Goal: Task Accomplishment & Management: Manage account settings

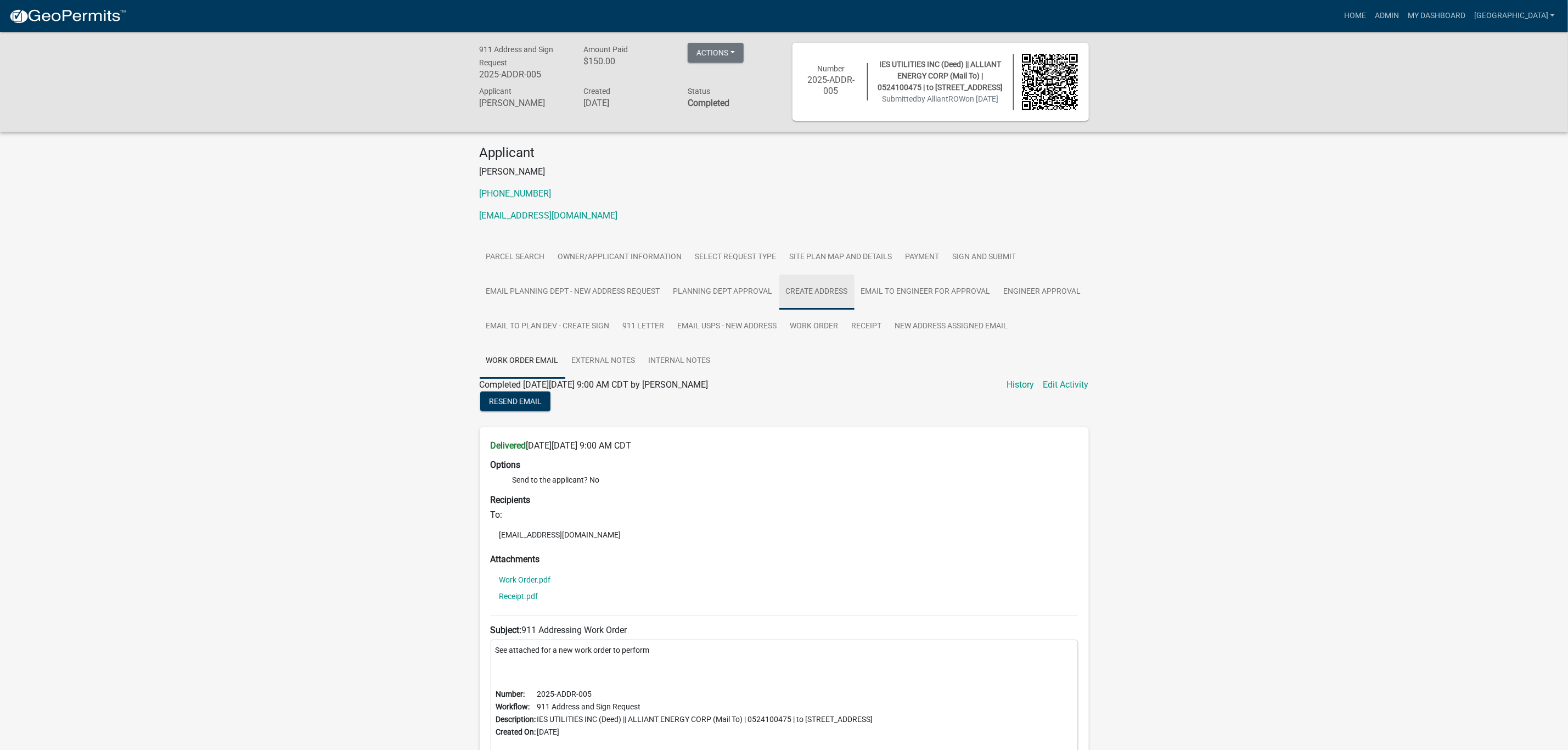
click at [809, 290] on link "Create Address" at bounding box center [817, 292] width 76 height 35
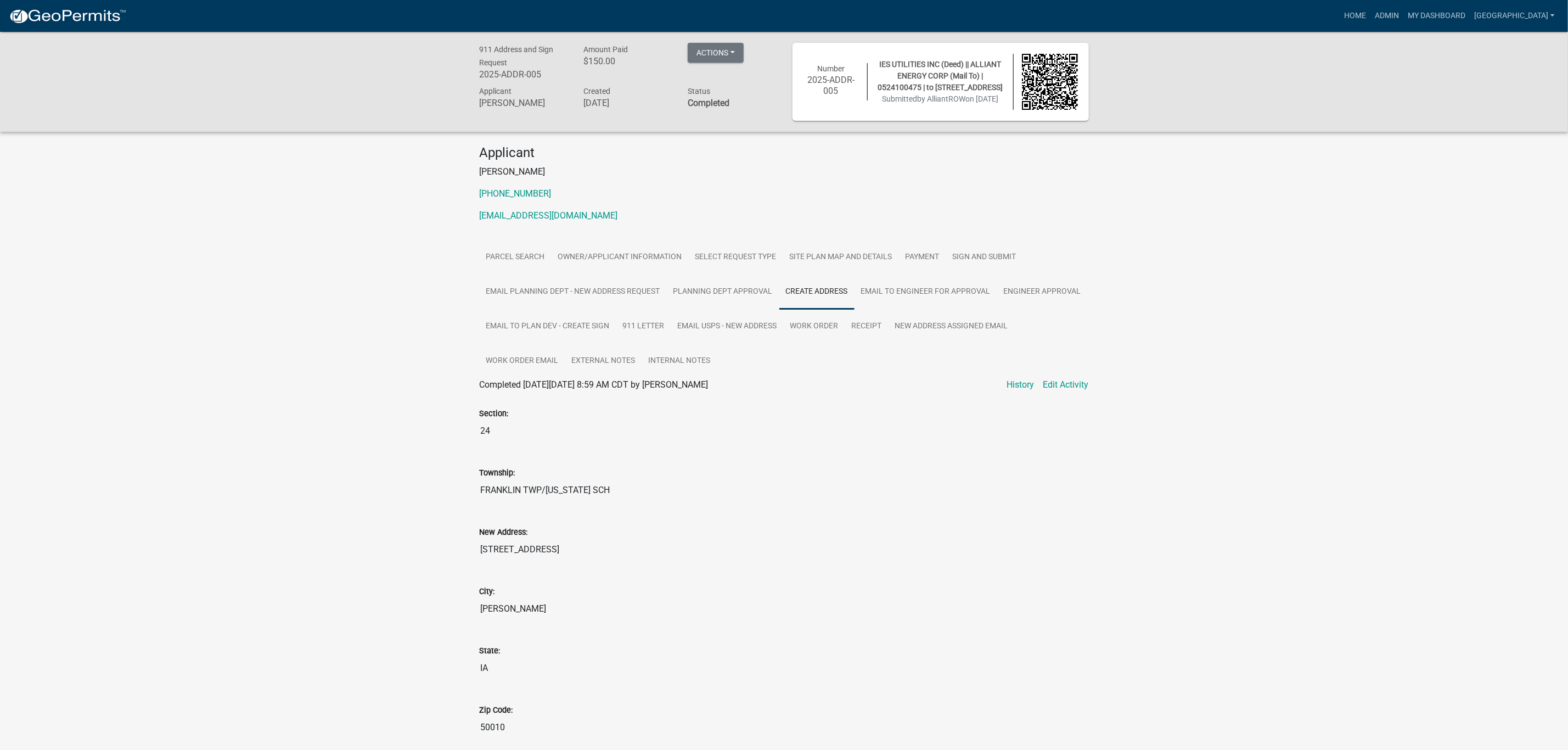
scroll to position [412, 0]
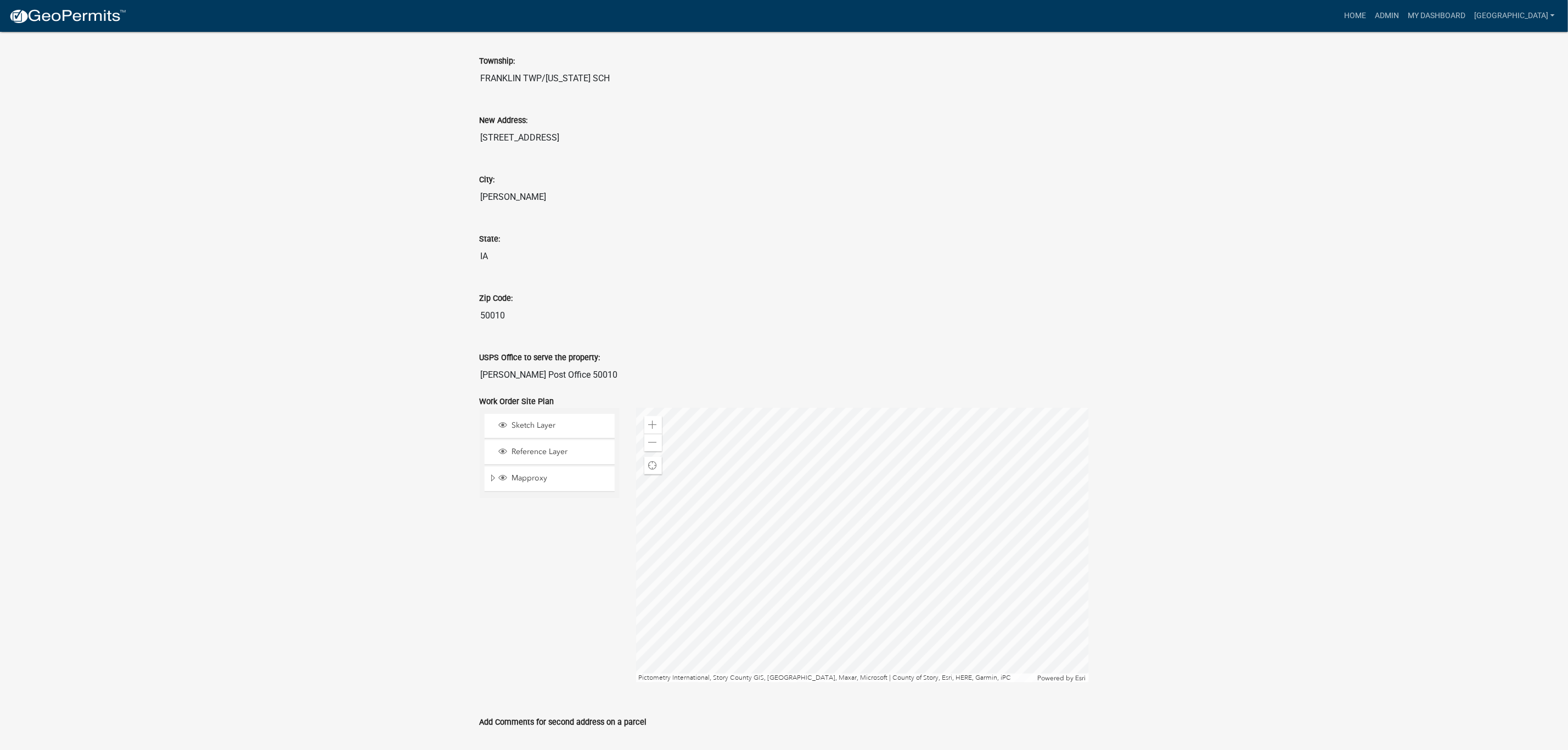
click at [567, 135] on input "[STREET_ADDRESS]" at bounding box center [784, 138] width 609 height 22
drag, startPoint x: 565, startPoint y: 139, endPoint x: 552, endPoint y: 135, distance: 13.6
click at [563, 137] on input "[STREET_ADDRESS]" at bounding box center [784, 138] width 609 height 22
click at [547, 137] on input "[STREET_ADDRESS]" at bounding box center [784, 138] width 609 height 22
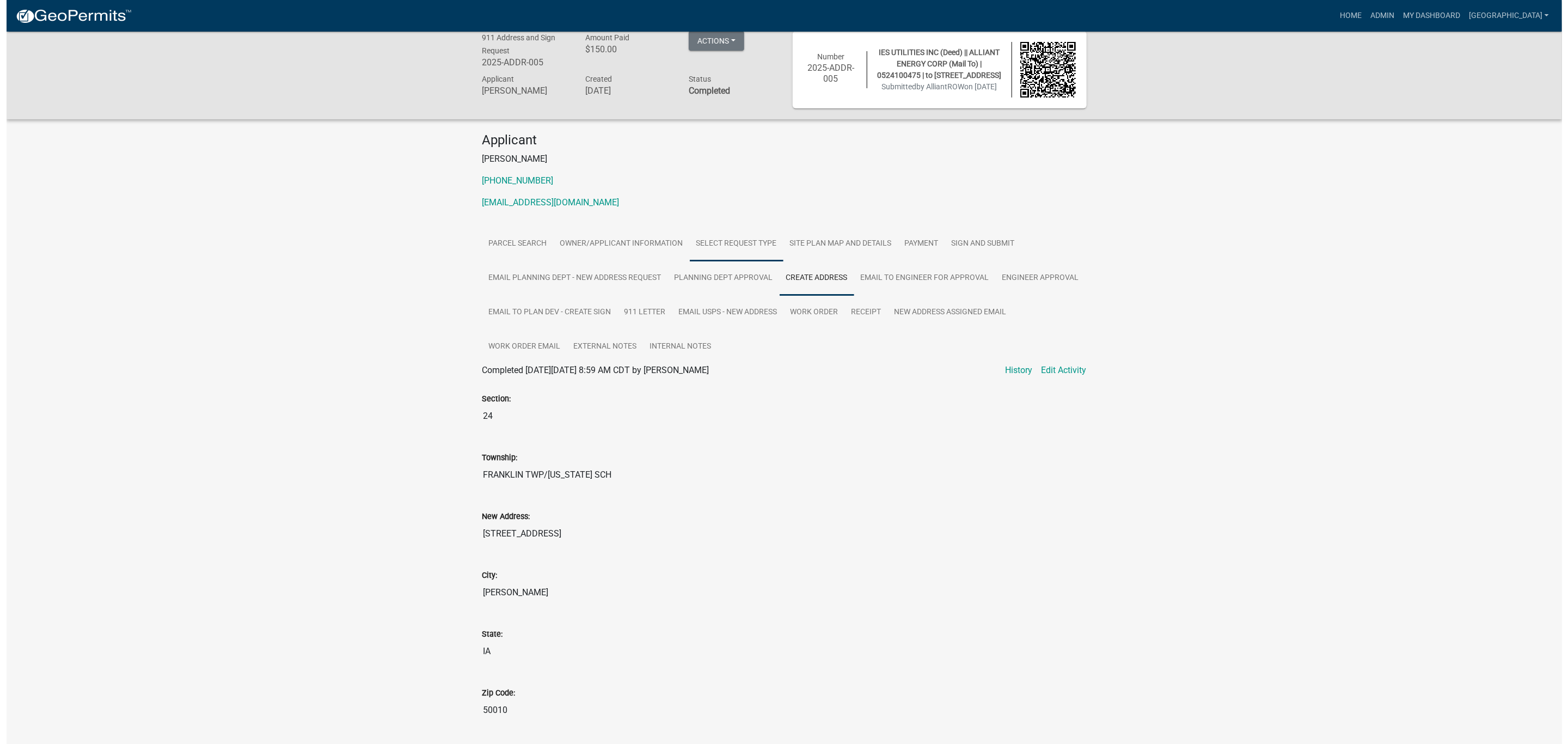
scroll to position [0, 0]
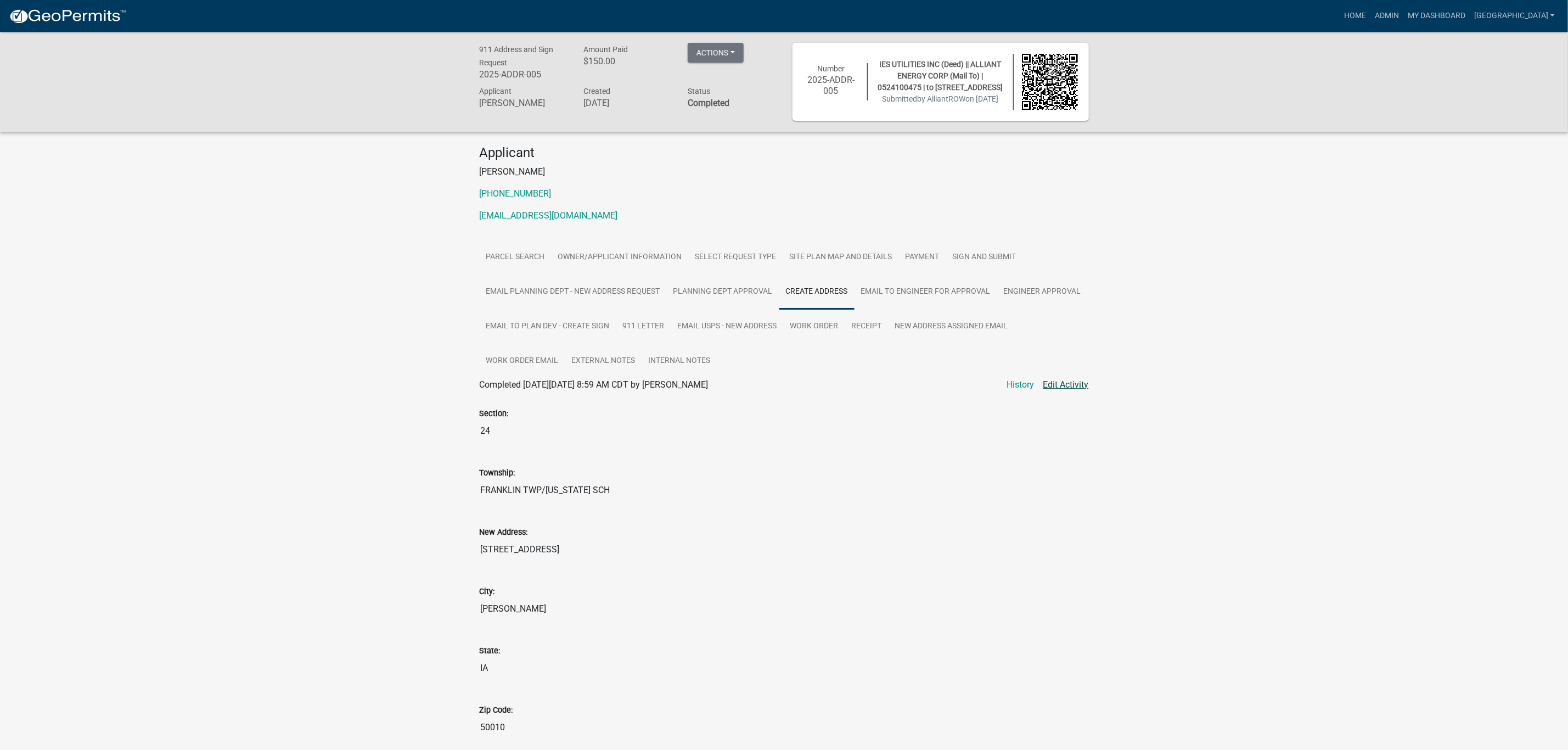
click at [1064, 384] on link "Edit Activity" at bounding box center [1066, 385] width 46 height 13
select select "8184ae5d-01f8-4044-935e-74f4da7efa19"
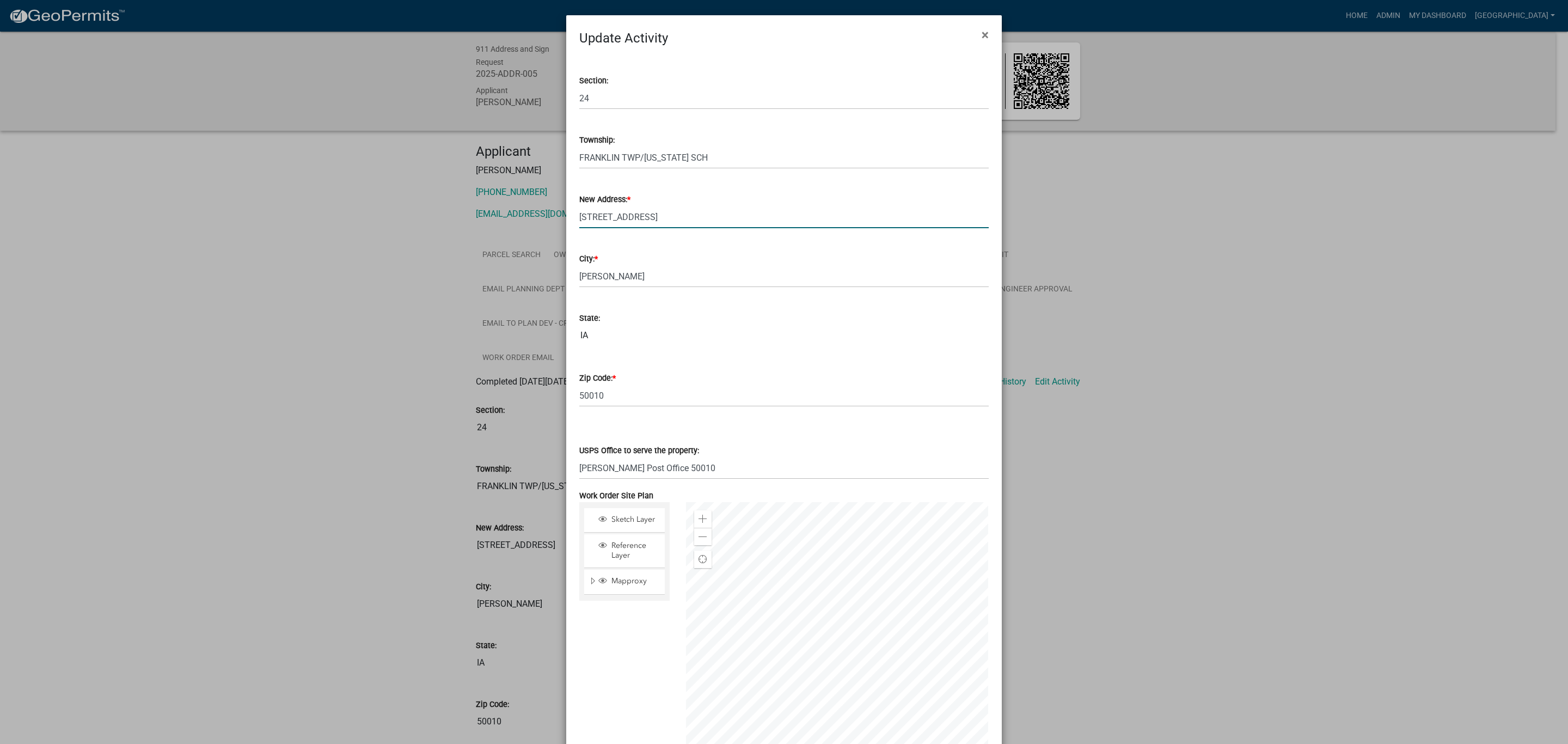
drag, startPoint x: 630, startPoint y: 218, endPoint x: 608, endPoint y: 216, distance: 22.1
click at [608, 216] on input "[STREET_ADDRESS]" at bounding box center [784, 217] width 410 height 22
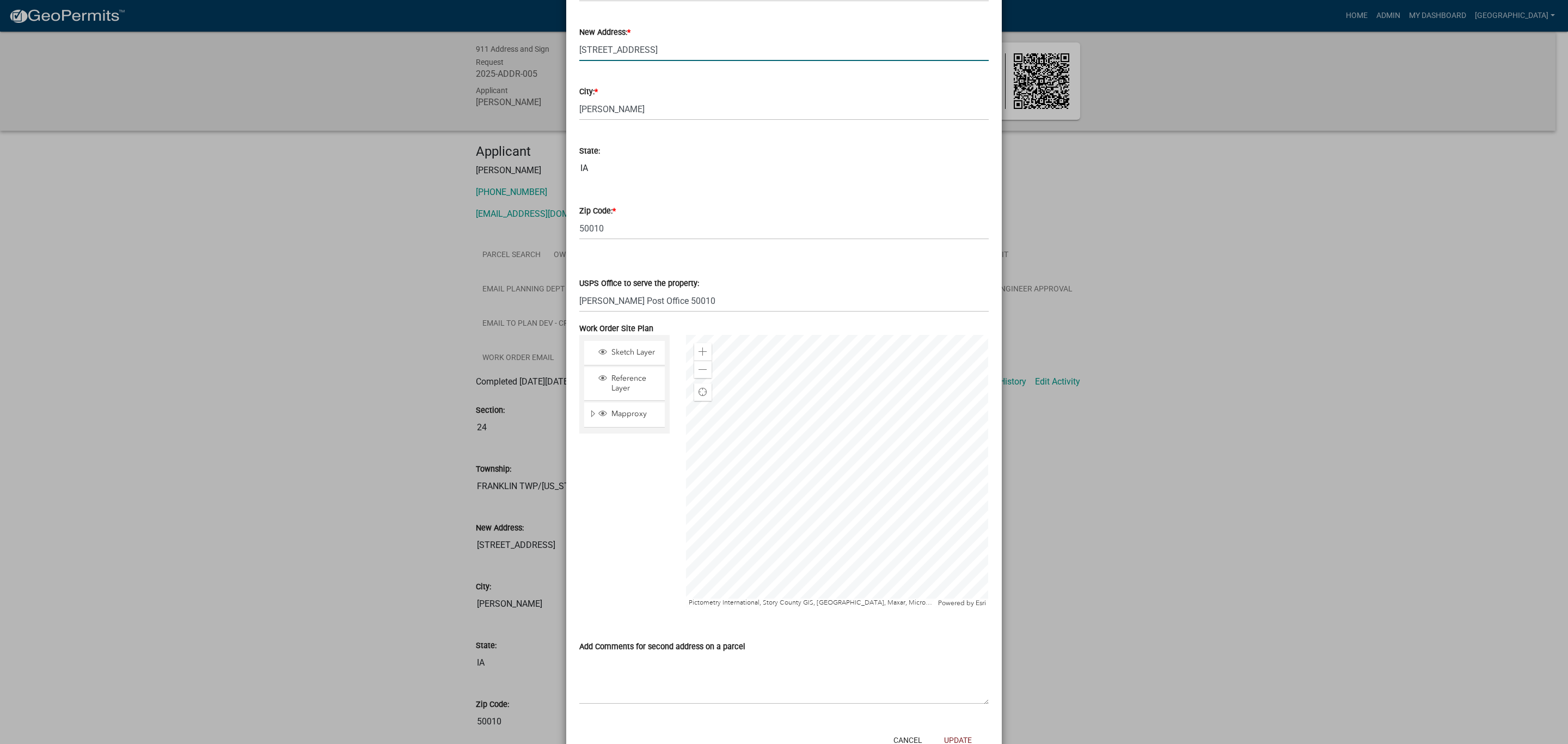
scroll to position [205, 0]
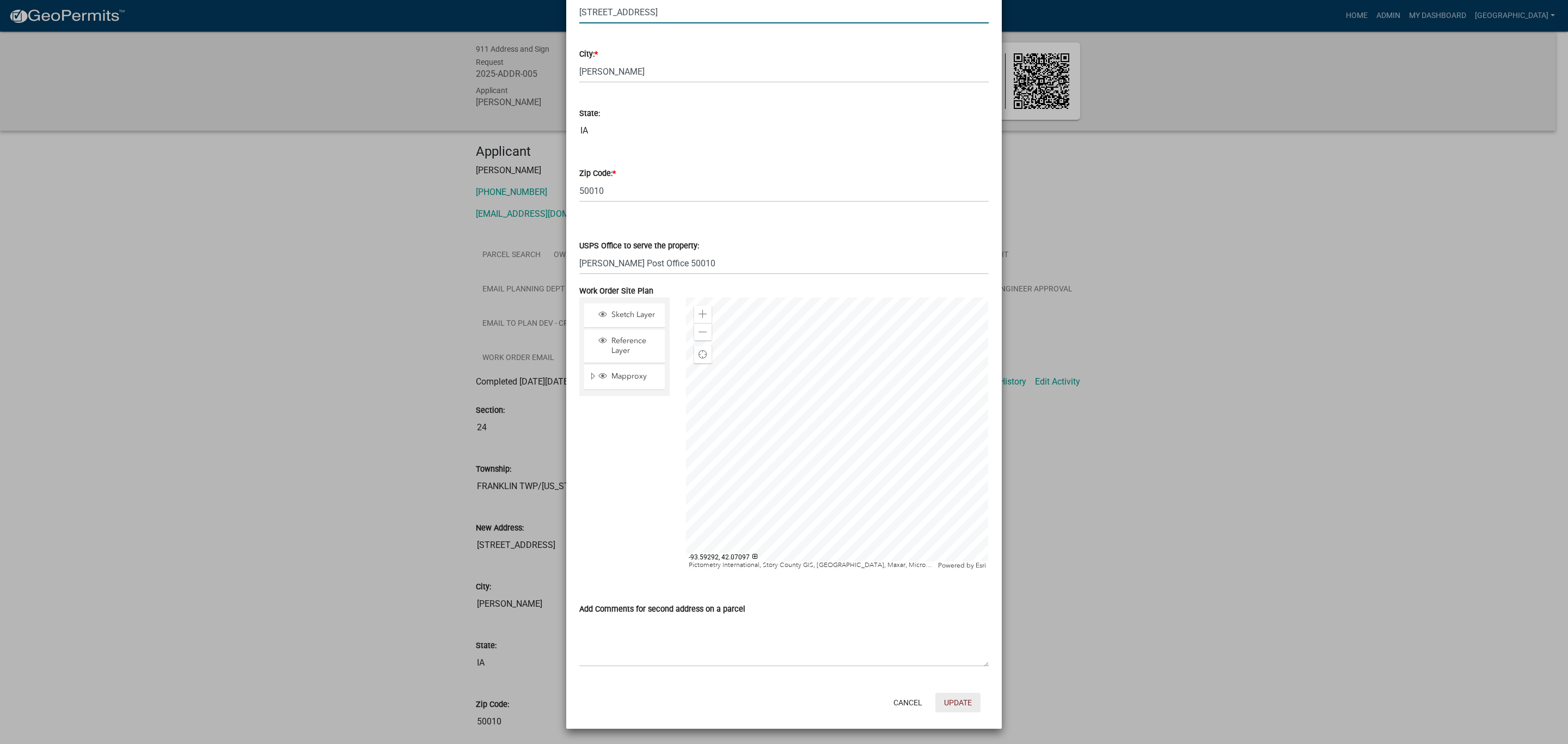
type input "[STREET_ADDRESS]"
click at [951, 697] on button "Update" at bounding box center [958, 703] width 45 height 20
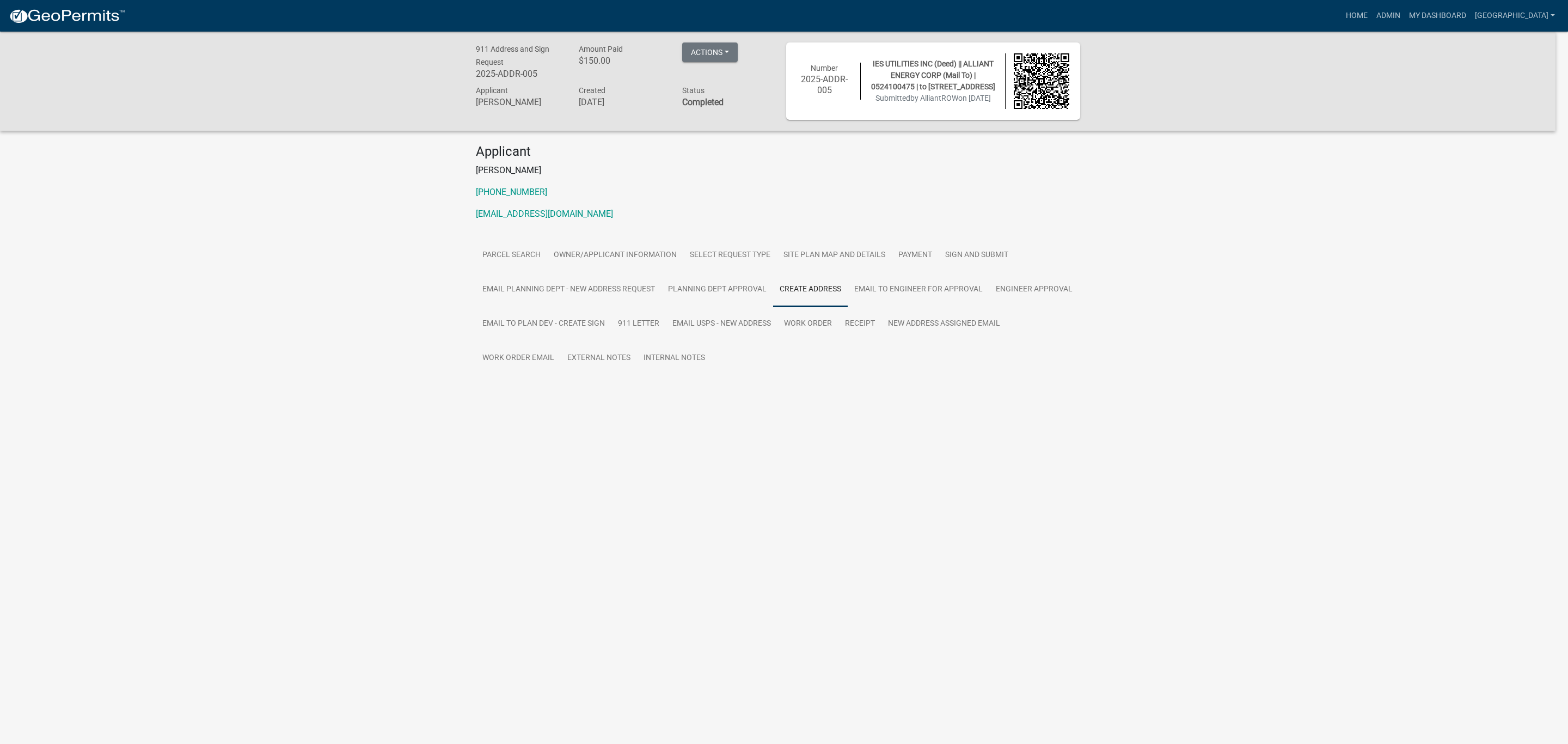
scroll to position [0, 0]
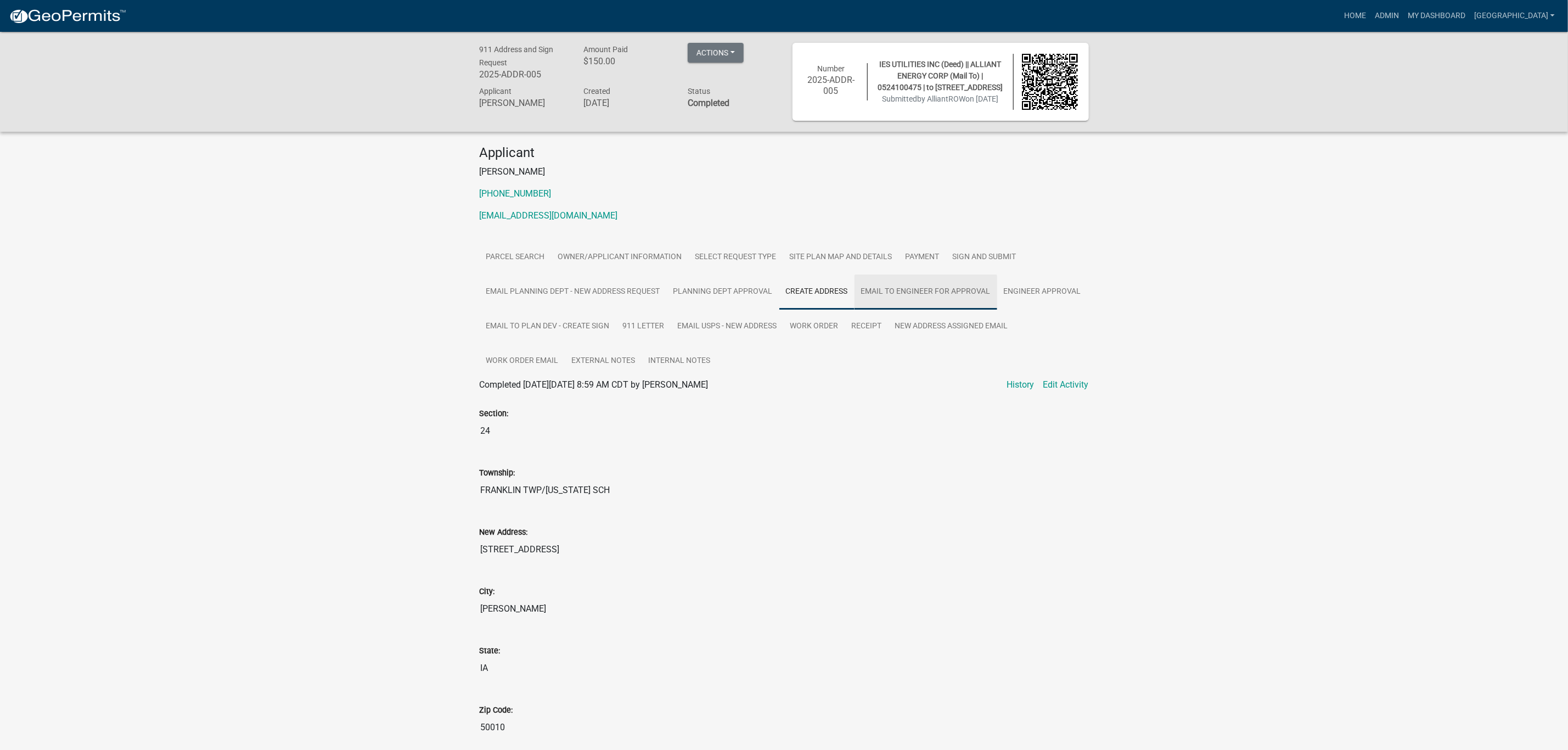
click at [906, 292] on link "Email to Engineer for approval" at bounding box center [926, 292] width 143 height 35
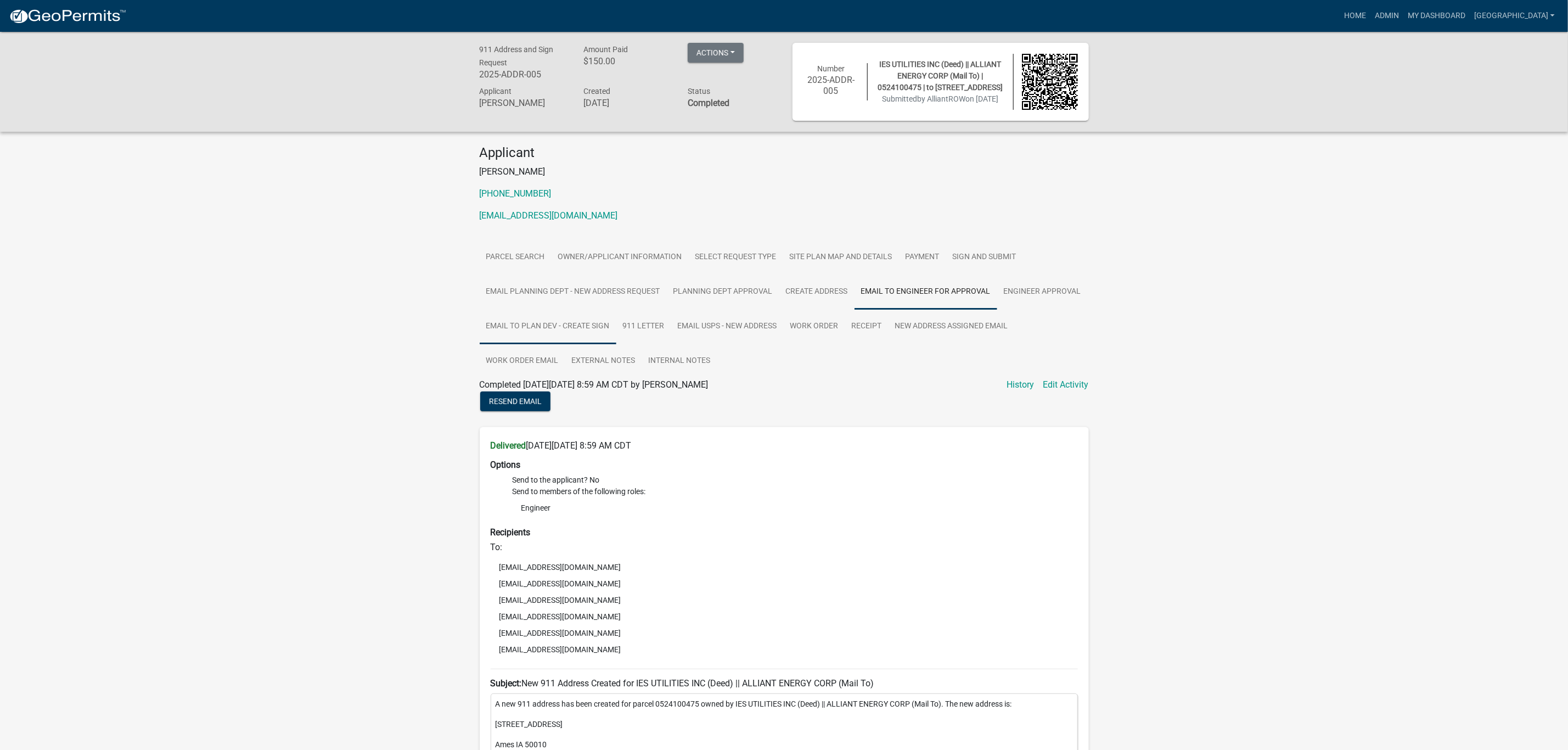
click at [569, 330] on link "Email to Plan Dev - create sign" at bounding box center [547, 326] width 136 height 35
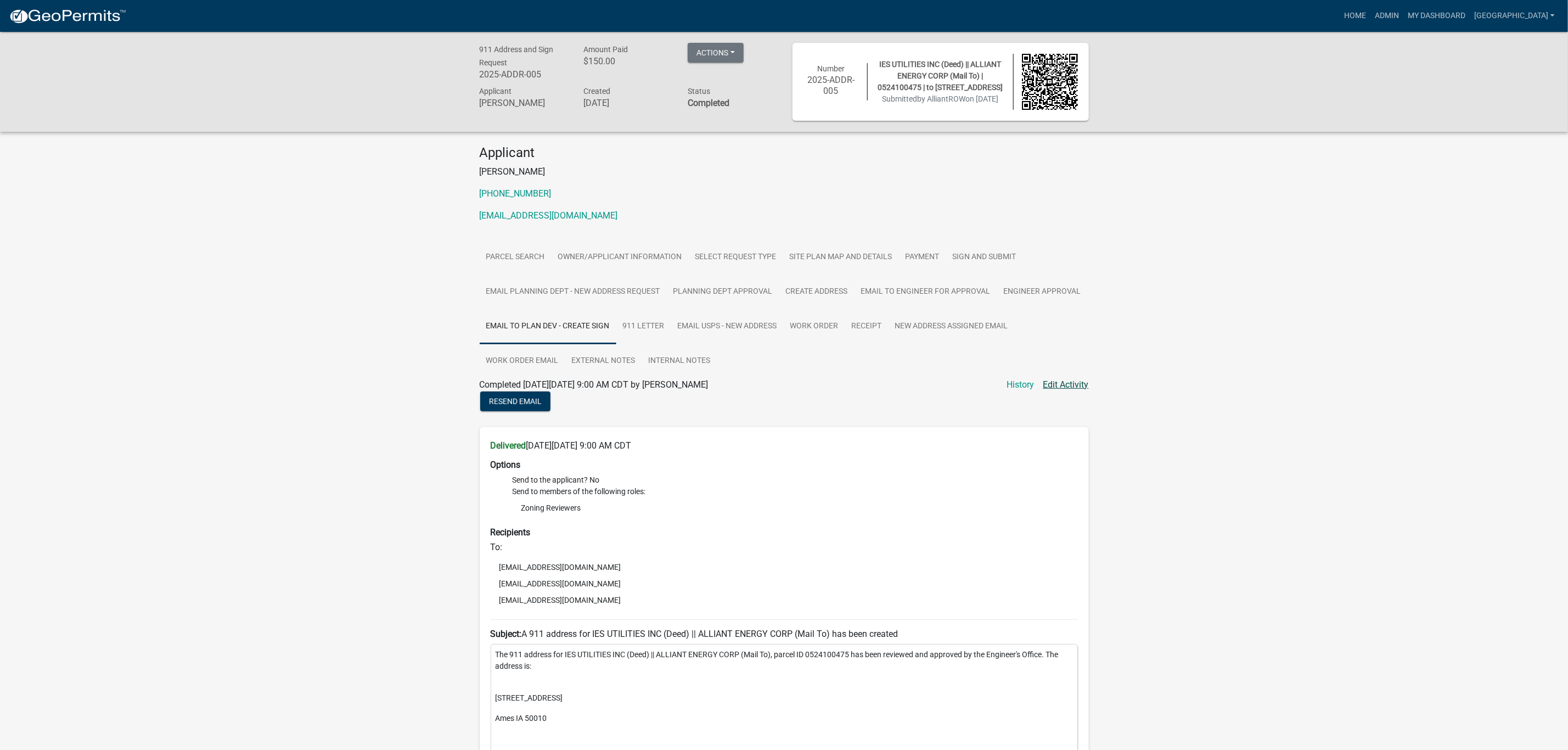
click at [1061, 383] on link "Edit Activity" at bounding box center [1066, 385] width 46 height 13
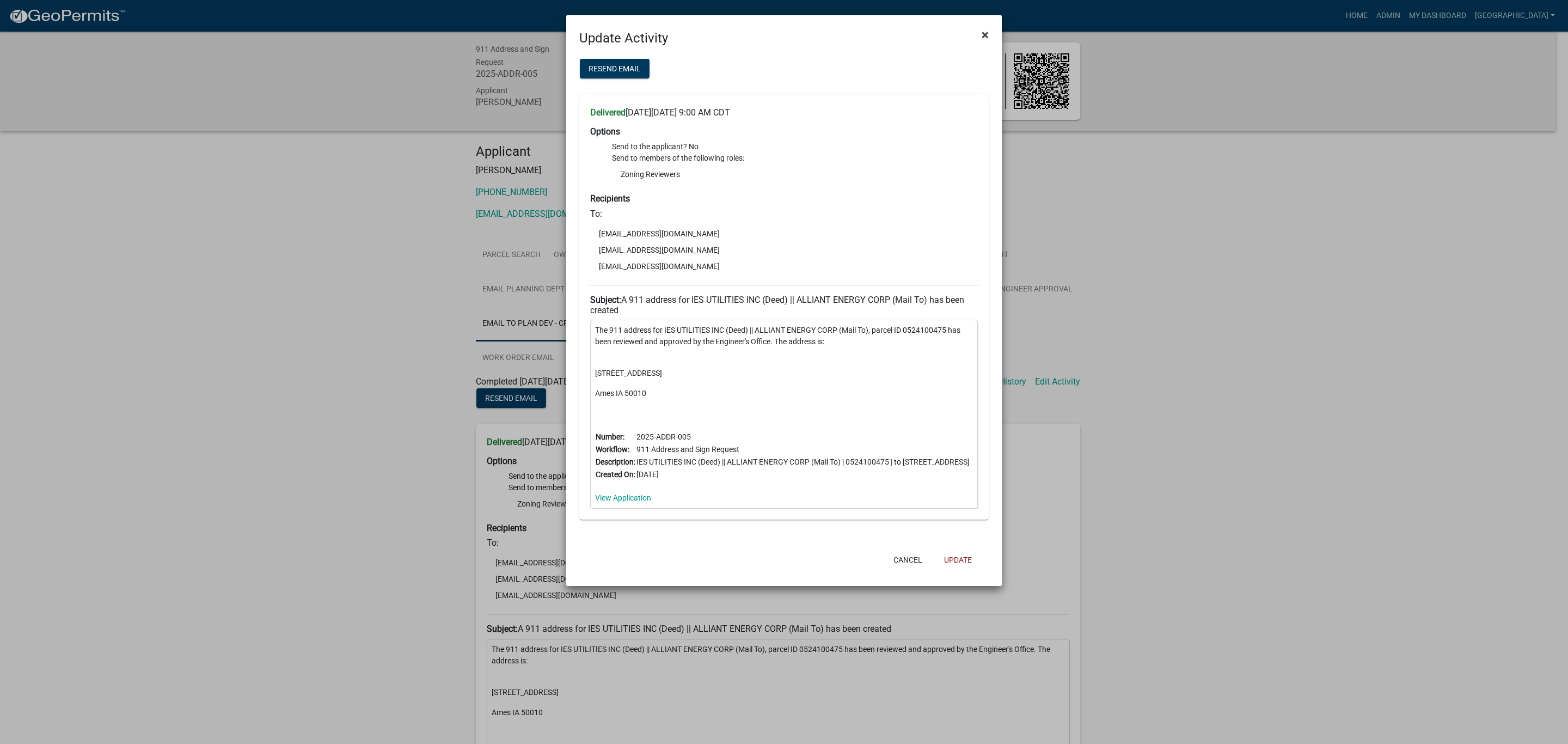
click at [982, 38] on span "×" at bounding box center [985, 35] width 7 height 15
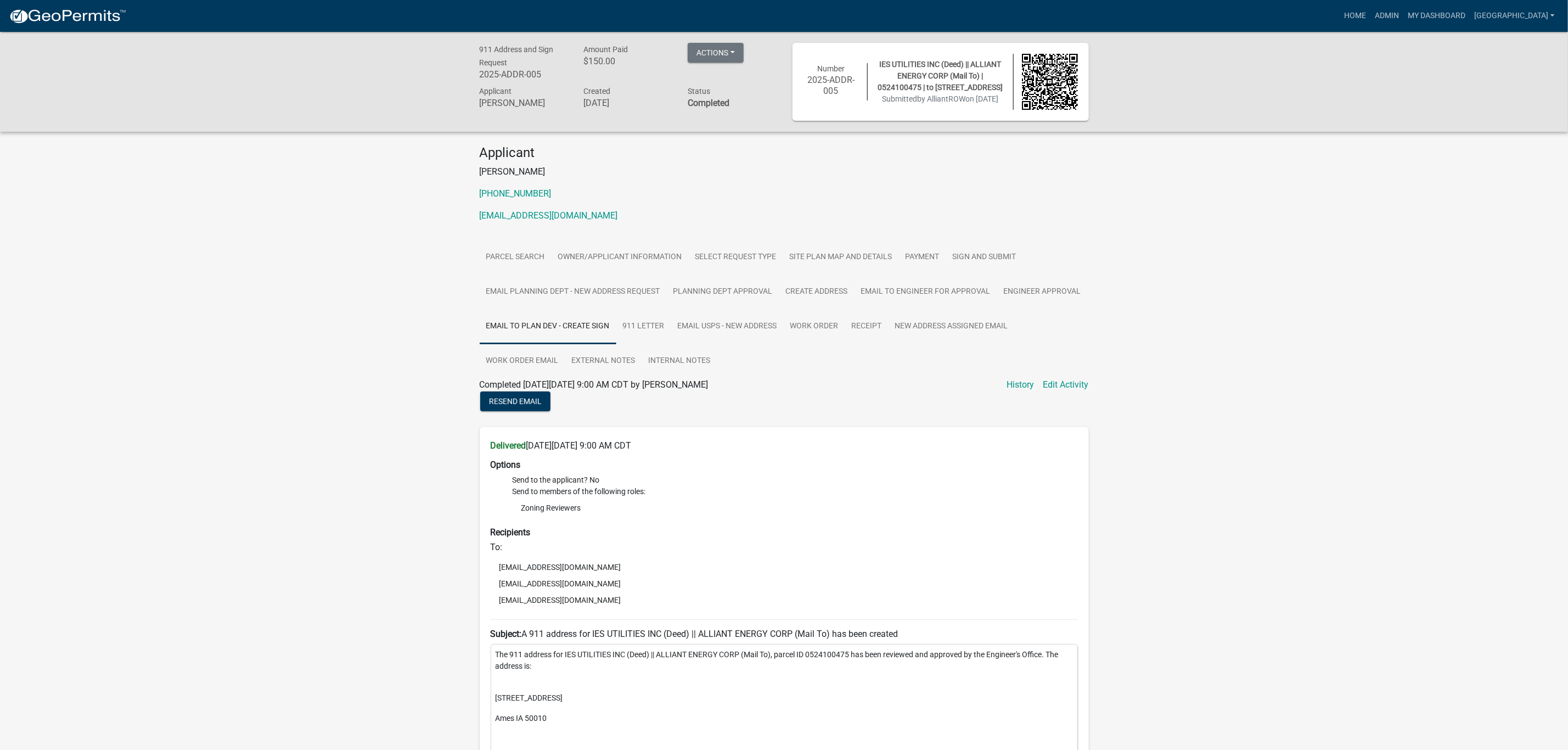
click at [542, 699] on p "[STREET_ADDRESS]" at bounding box center [784, 692] width 577 height 23
drag, startPoint x: 547, startPoint y: 699, endPoint x: 527, endPoint y: 700, distance: 20.0
click at [527, 700] on p "[STREET_ADDRESS]" at bounding box center [784, 692] width 577 height 23
click at [1059, 389] on link "Edit Activity" at bounding box center [1066, 385] width 46 height 13
click at [1077, 382] on link "Edit Activity" at bounding box center [1066, 385] width 46 height 13
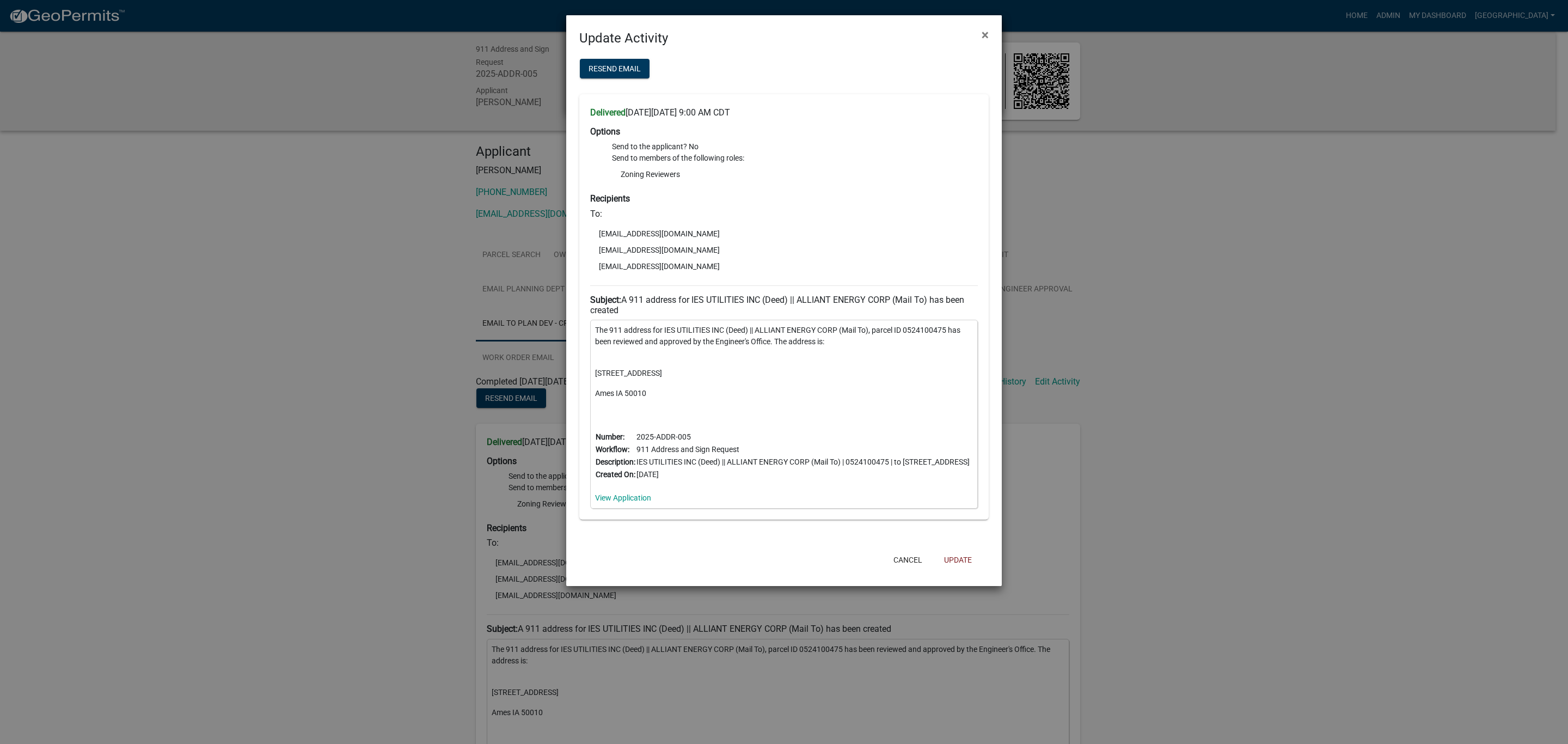
click at [643, 371] on div "The 911 address for IES UTILITIES INC (Deed) || ALLIANT ENERGY CORP (Mail To), …" at bounding box center [784, 414] width 388 height 189
drag, startPoint x: 643, startPoint y: 371, endPoint x: 625, endPoint y: 373, distance: 18.1
click at [625, 373] on p "[STREET_ADDRESS]" at bounding box center [784, 367] width 378 height 23
click at [953, 561] on button "Update" at bounding box center [958, 560] width 45 height 20
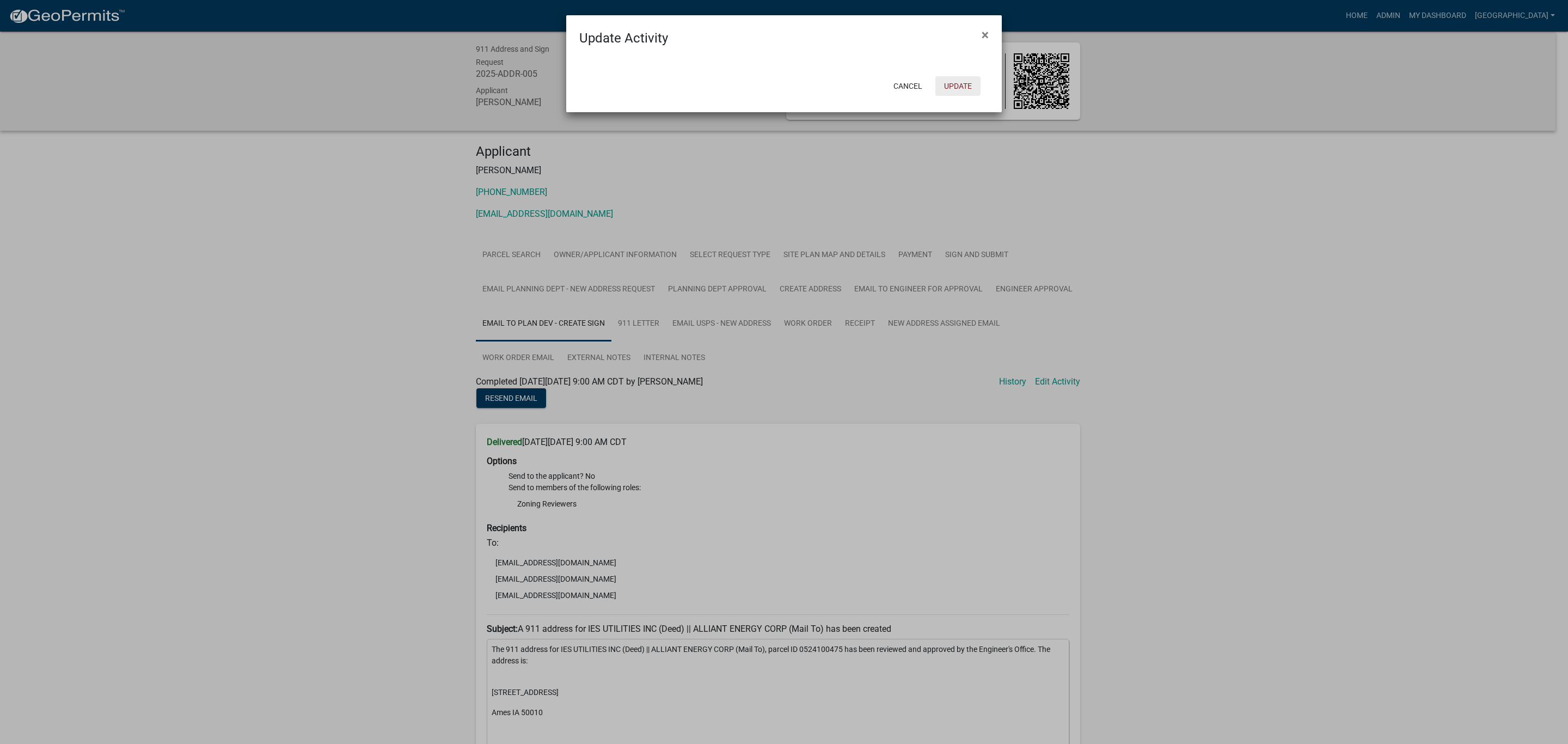
click at [958, 87] on button "Update" at bounding box center [958, 86] width 45 height 20
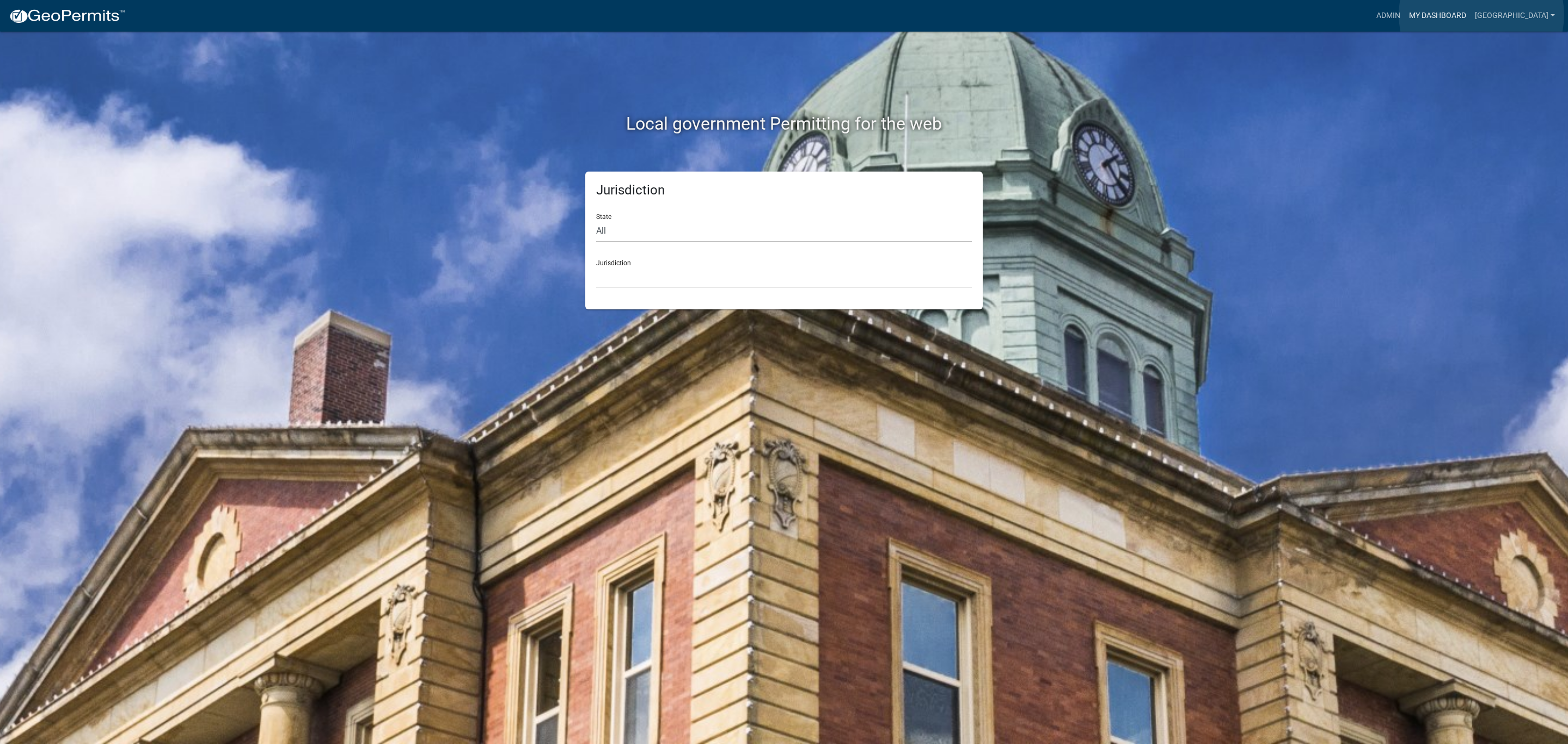
click at [1471, 14] on link "My Dashboard" at bounding box center [1438, 16] width 66 height 21
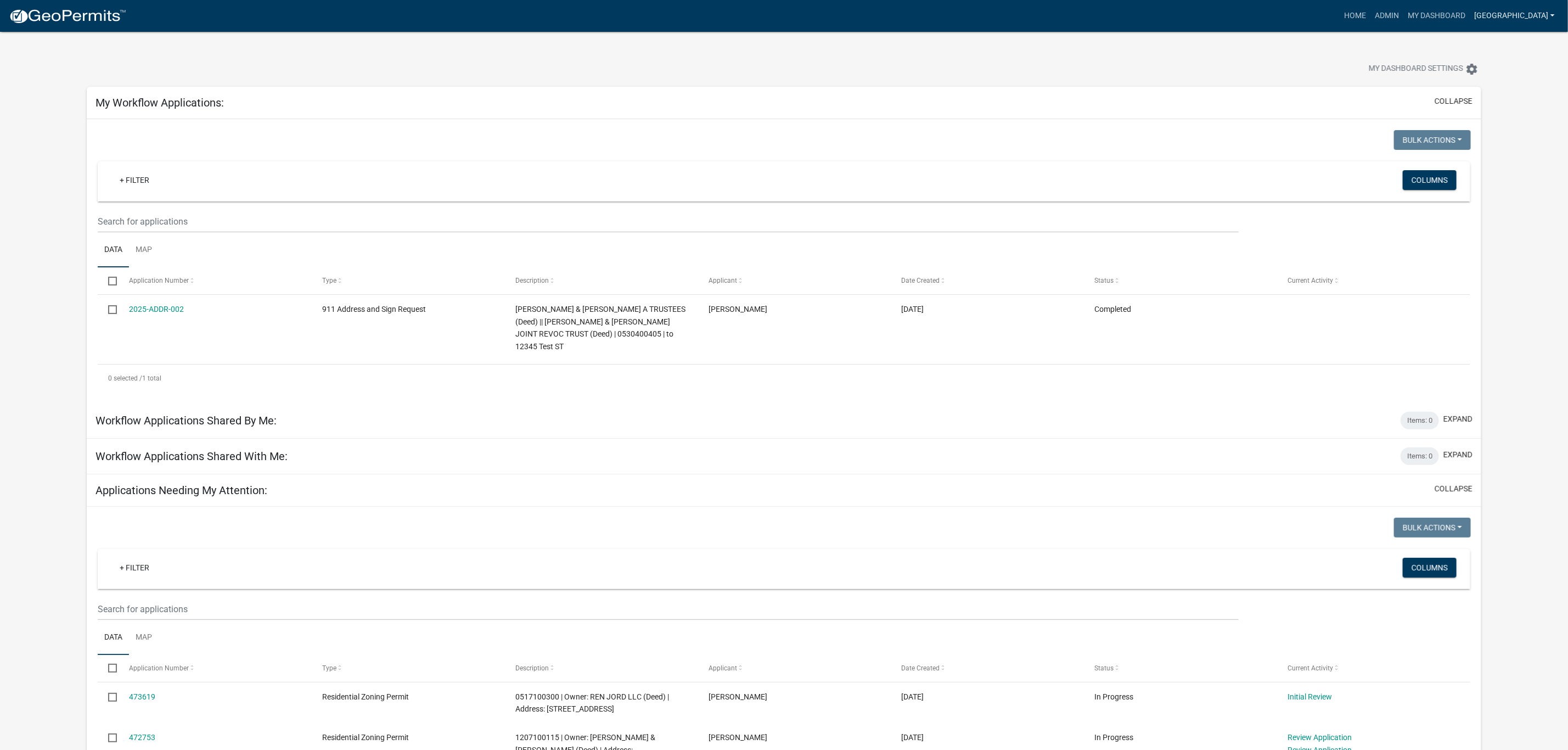
click at [1526, 18] on link "[GEOGRAPHIC_DATA]" at bounding box center [1514, 16] width 89 height 21
click at [1527, 18] on link "[GEOGRAPHIC_DATA]" at bounding box center [1514, 16] width 89 height 21
click at [1403, 13] on link "Admin" at bounding box center [1387, 16] width 33 height 21
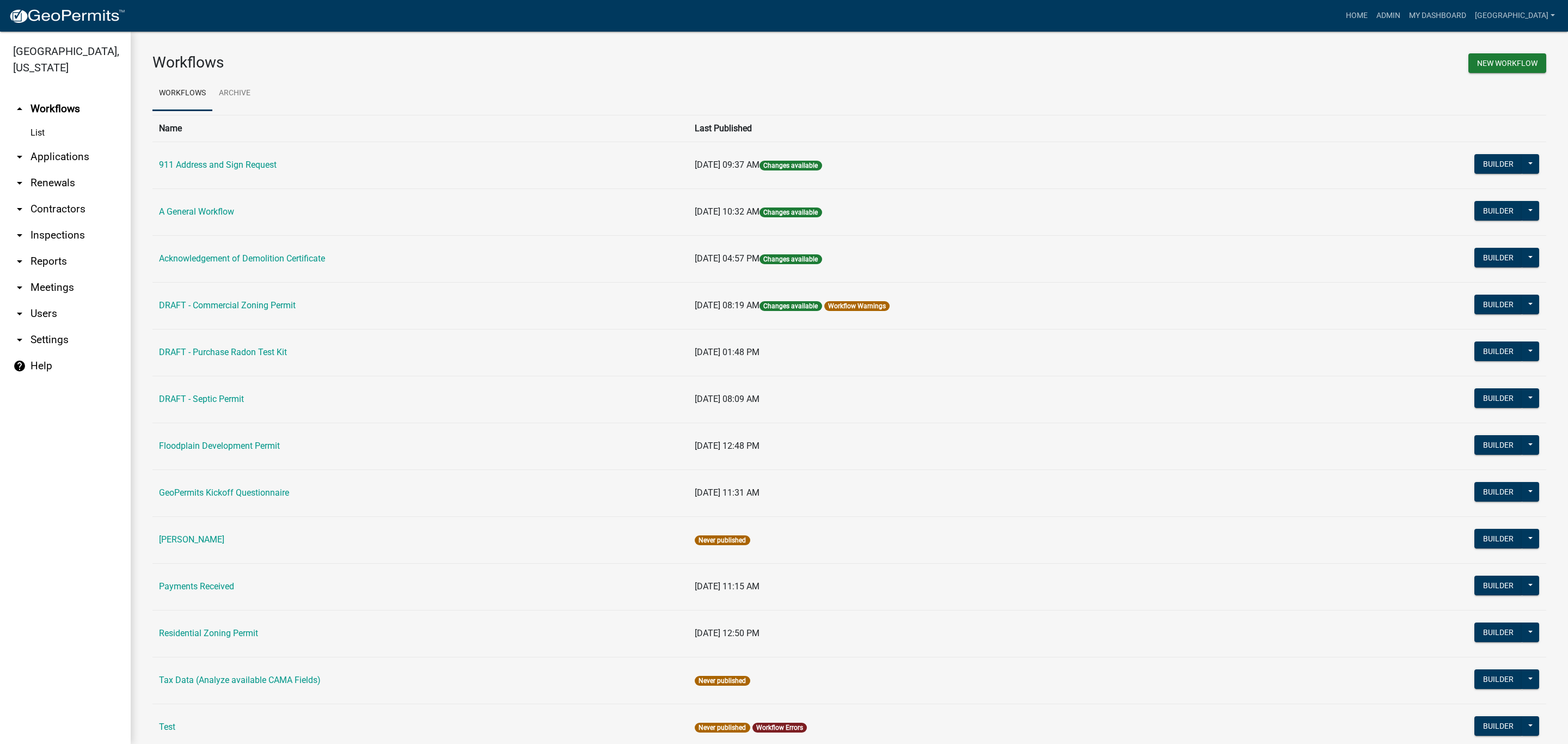
click at [60, 144] on link "arrow_drop_down Applications" at bounding box center [65, 157] width 131 height 26
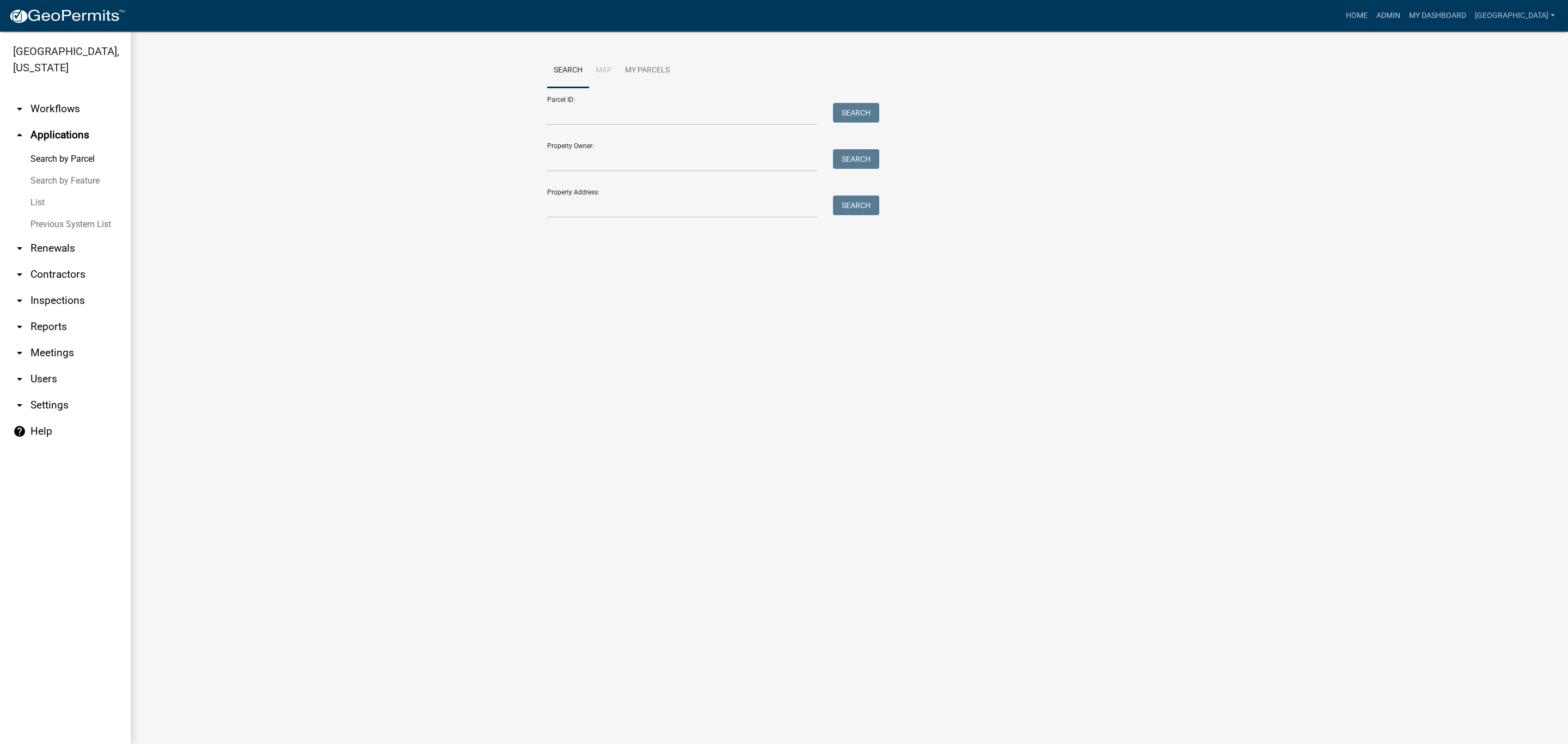
click at [39, 192] on link "List" at bounding box center [65, 203] width 131 height 22
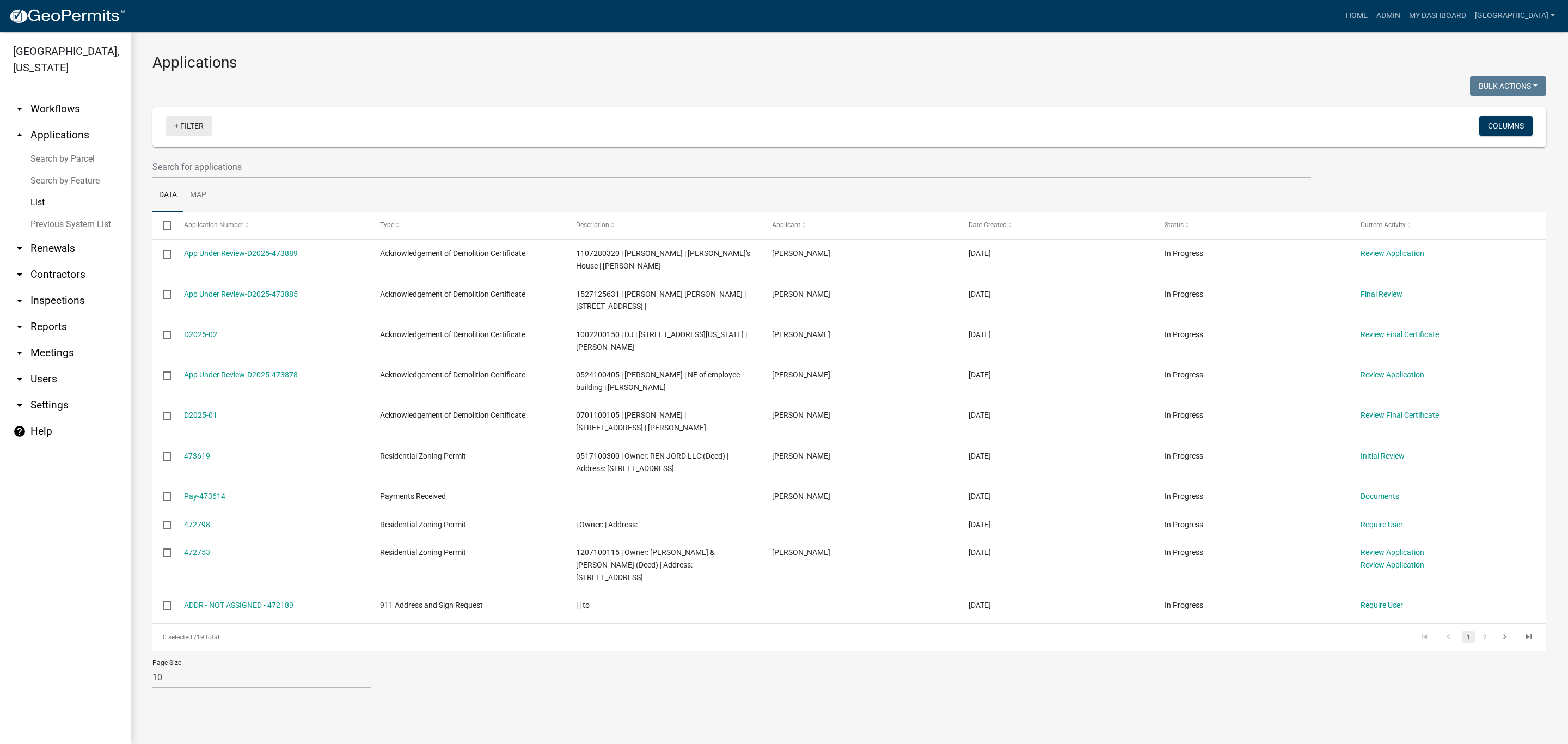
click at [183, 127] on link "+ Filter" at bounding box center [189, 126] width 47 height 20
click at [185, 130] on link "+ Filter" at bounding box center [189, 126] width 47 height 20
click at [192, 171] on input "text" at bounding box center [732, 167] width 1159 height 22
click at [269, 164] on input "text" at bounding box center [732, 167] width 1159 height 22
paste input "0524100475"
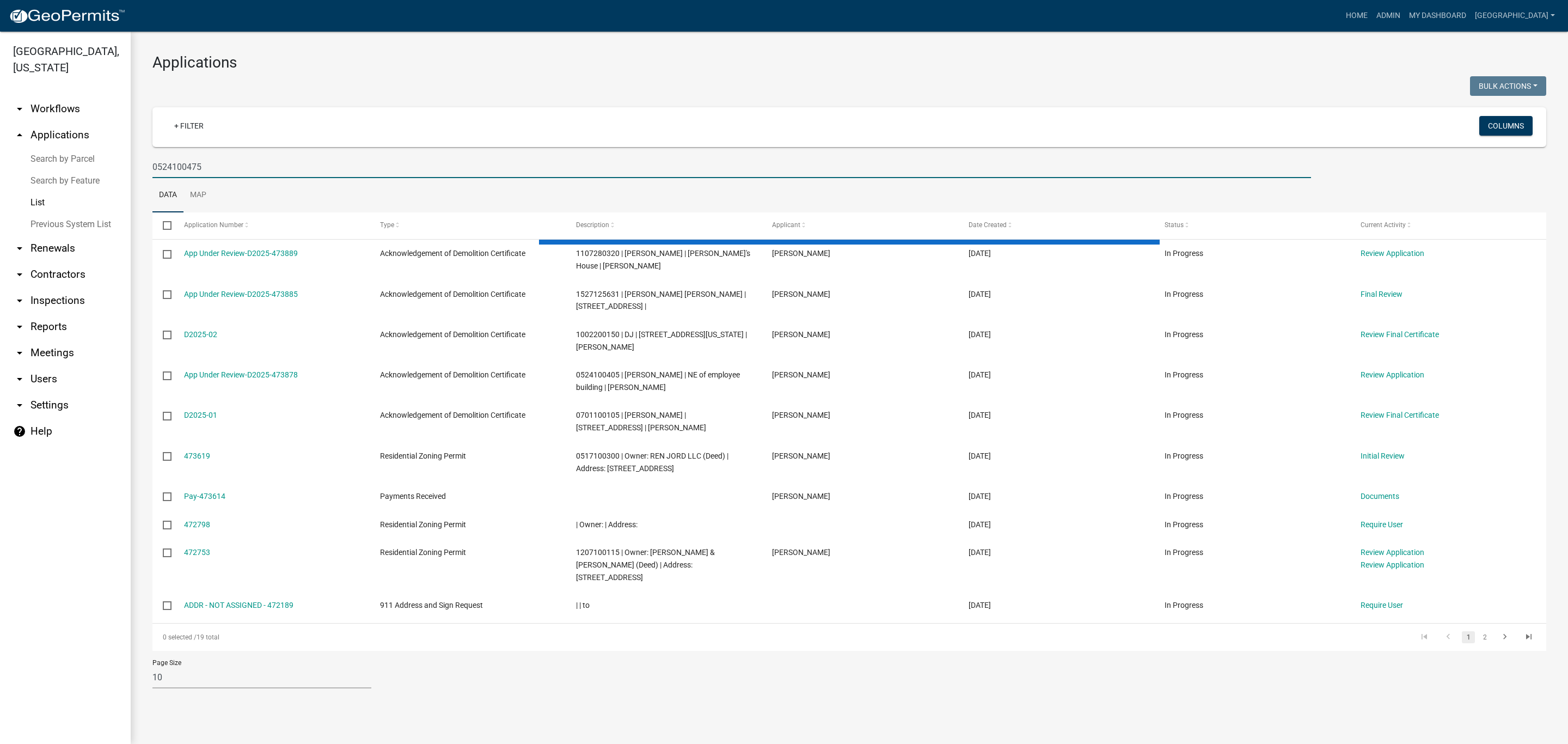
type input "0524100475"
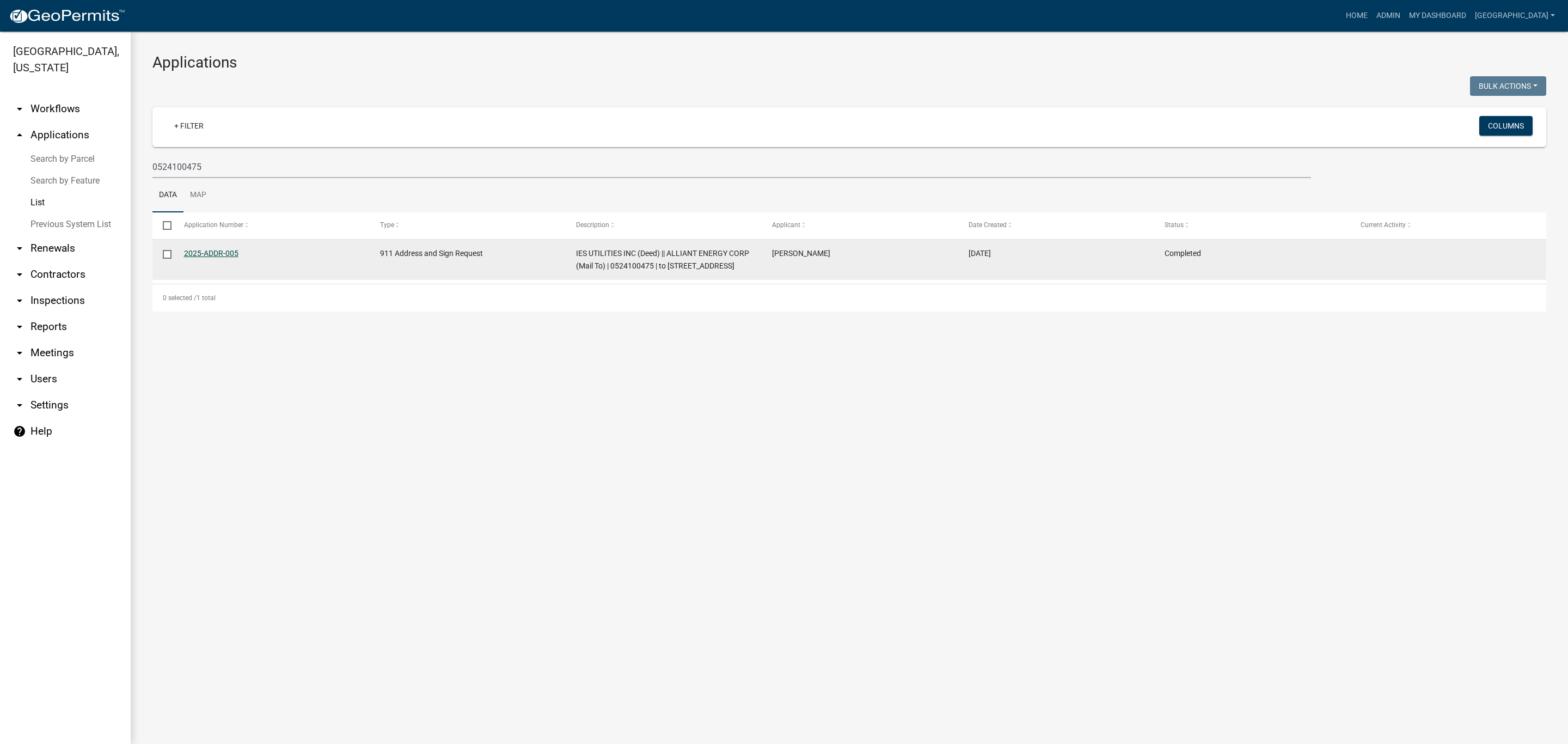
click at [200, 250] on link "2025-ADDR-005" at bounding box center [211, 253] width 54 height 9
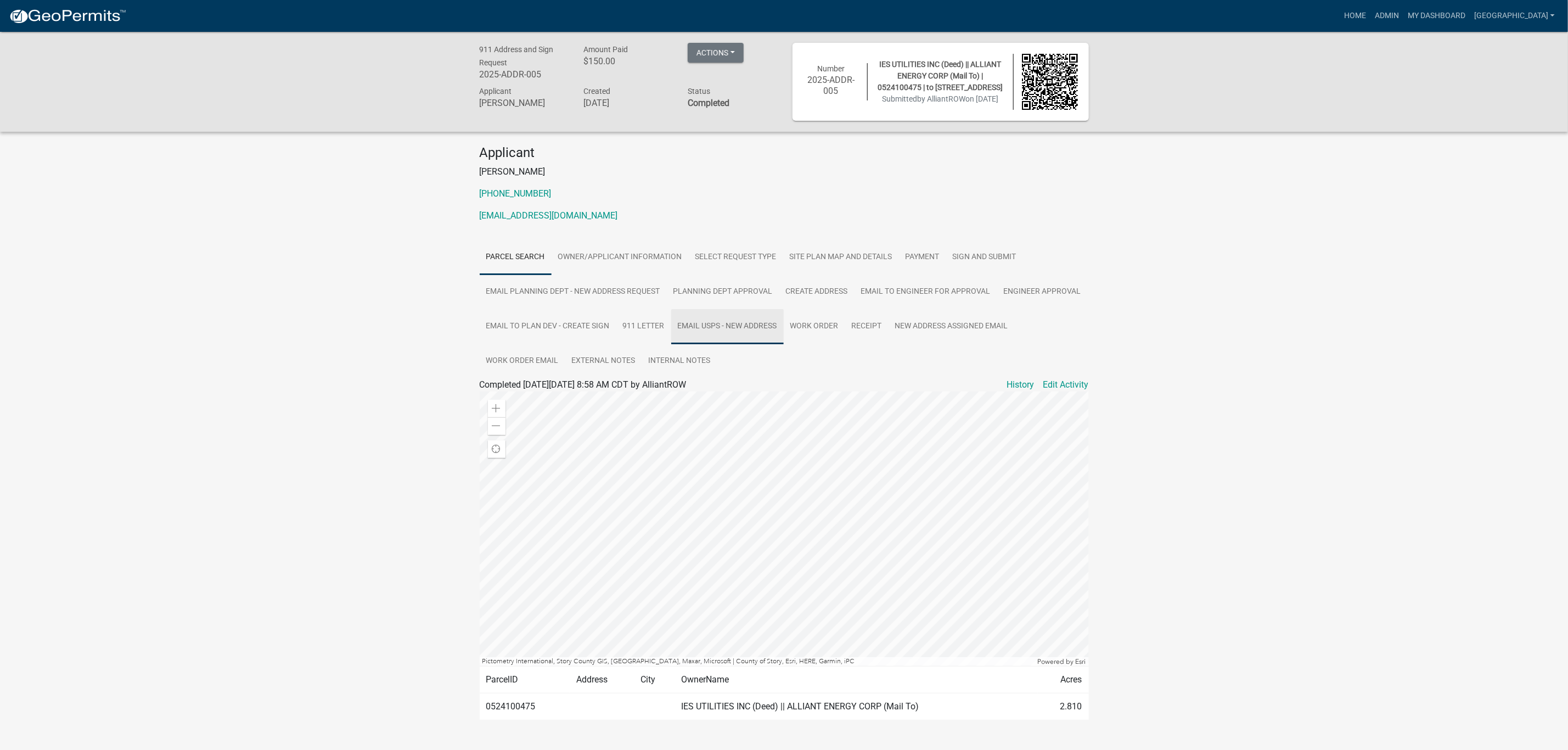
click at [698, 321] on link "Email USPS - new address" at bounding box center [728, 326] width 112 height 35
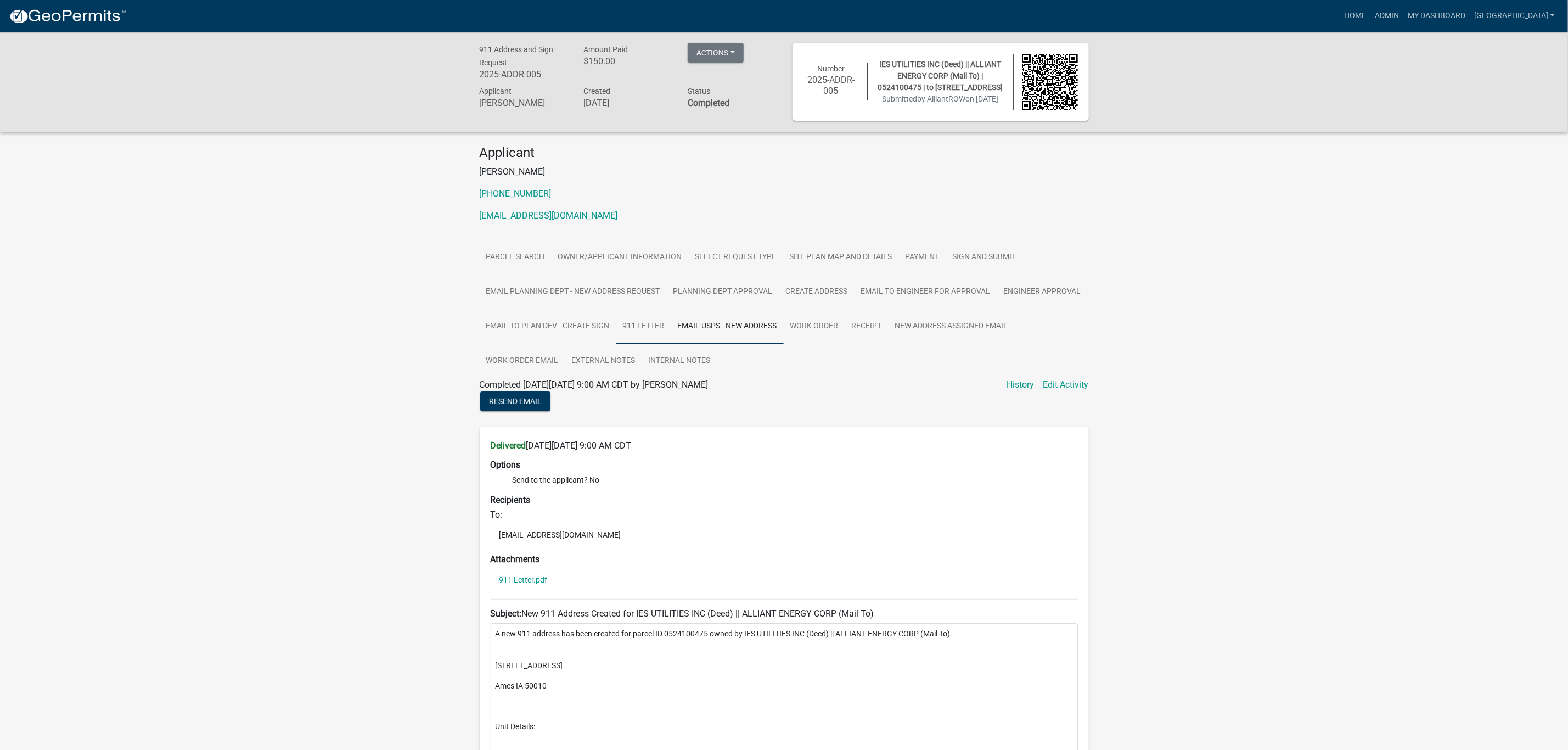
click at [643, 333] on link "911 Letter" at bounding box center [644, 326] width 55 height 35
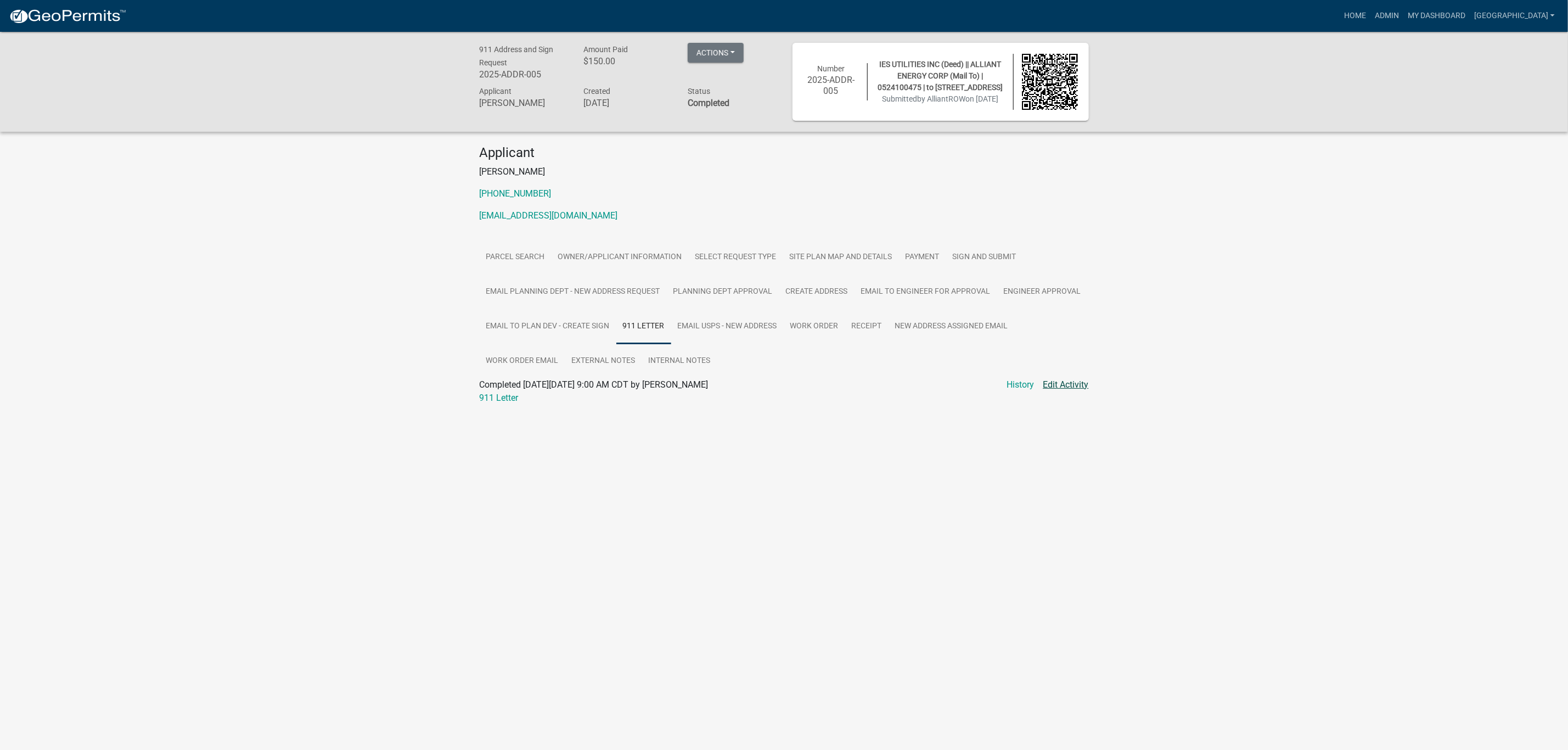
click at [1064, 389] on link "Edit Activity" at bounding box center [1066, 385] width 46 height 13
click at [1064, 382] on body "Internet Explorer does NOT work with GeoPermits. Get a new browser for more sec…" at bounding box center [784, 407] width 1568 height 750
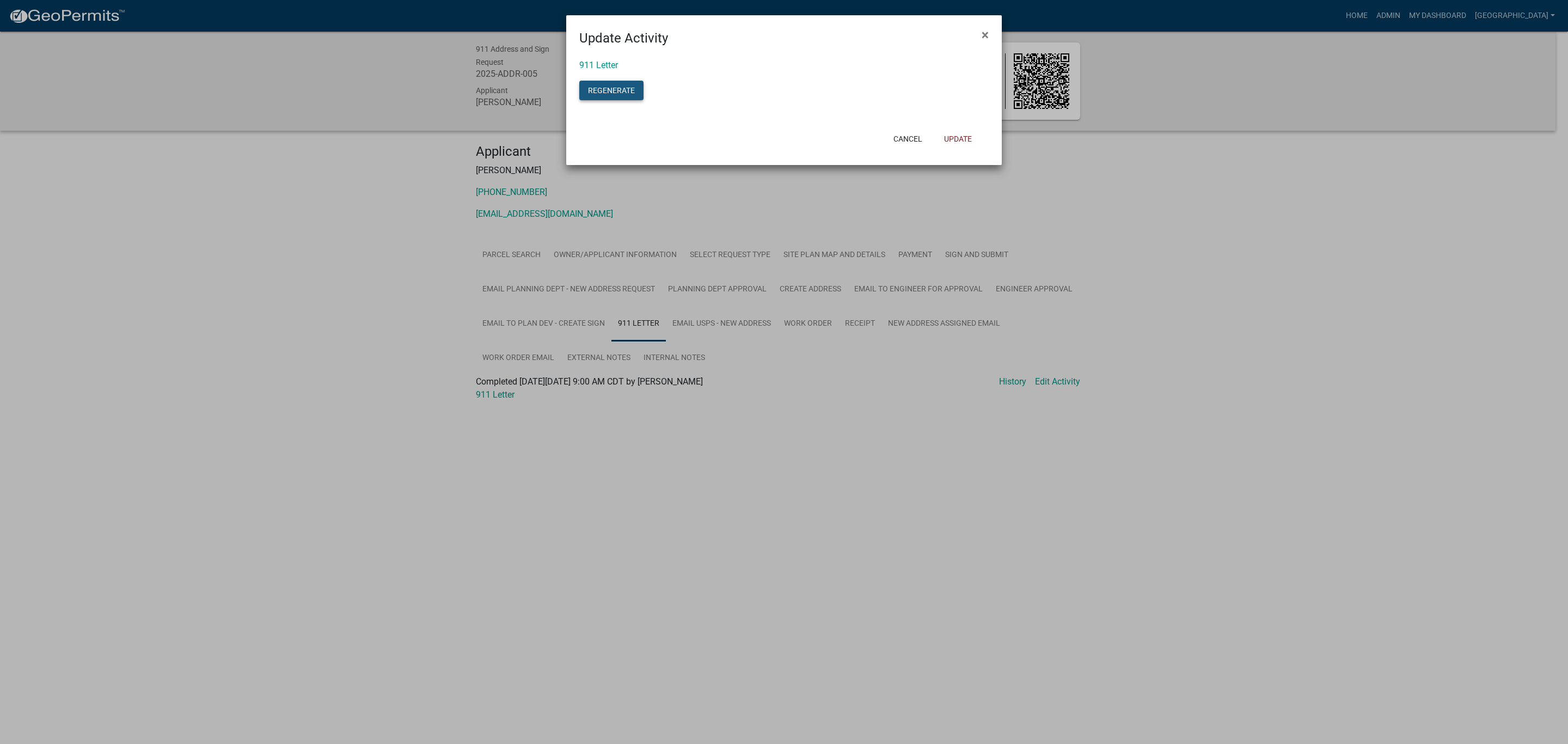
click at [624, 88] on button "Regenerate" at bounding box center [611, 90] width 64 height 20
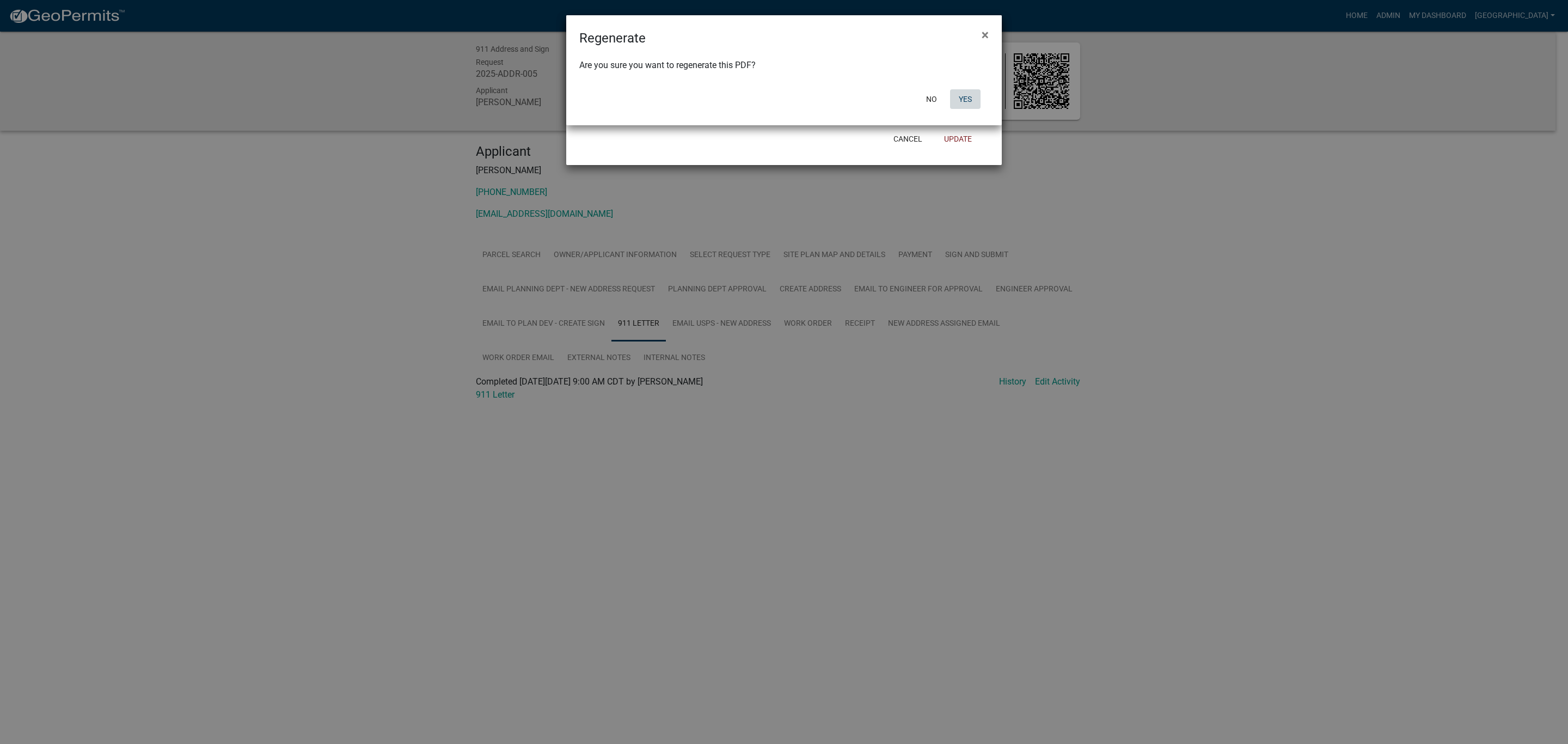
click at [968, 101] on button "Yes" at bounding box center [965, 99] width 30 height 20
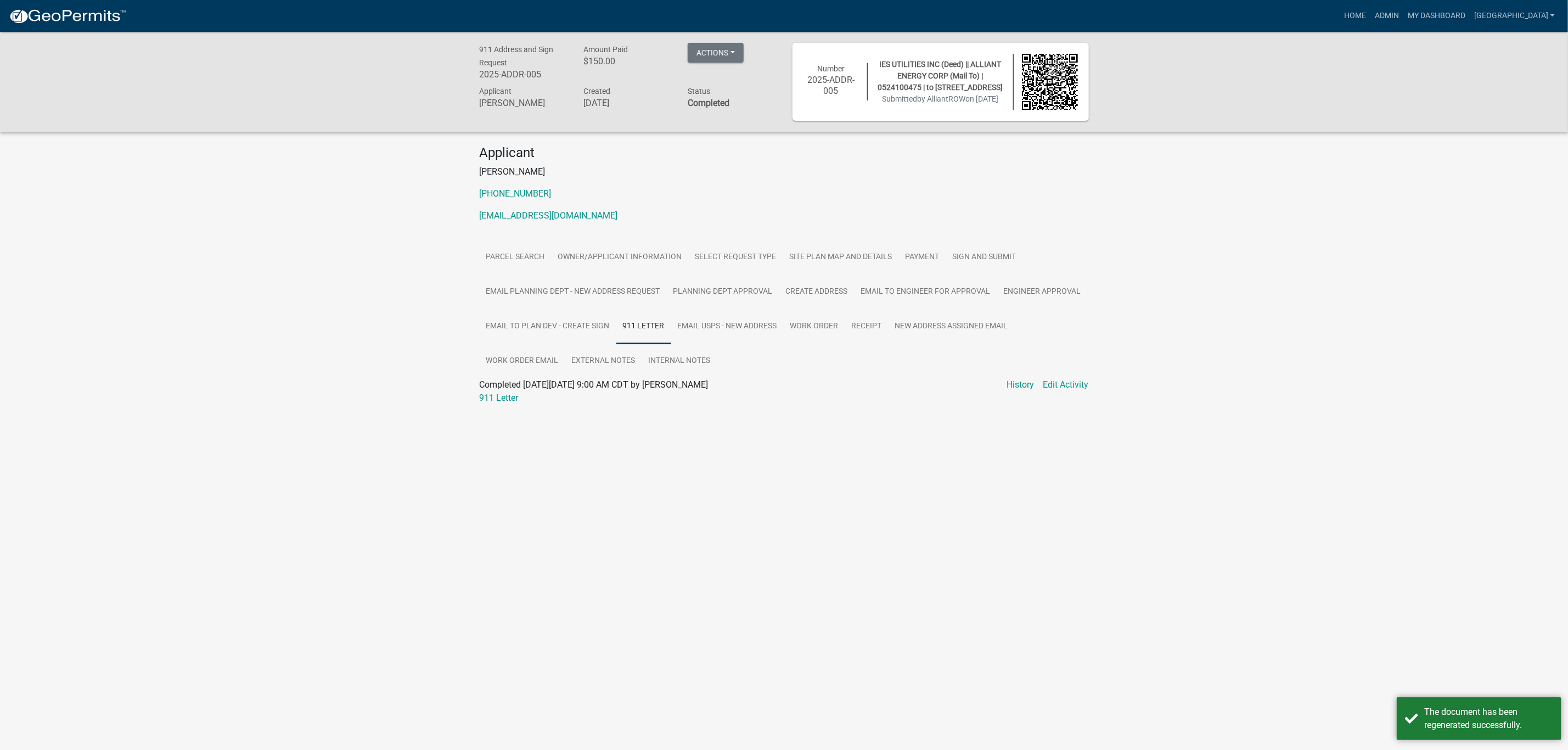
click at [522, 396] on div "911 Letter" at bounding box center [784, 398] width 626 height 13
click at [516, 397] on link "911 Letter" at bounding box center [499, 397] width 39 height 10
click at [748, 324] on link "Email USPS - new address" at bounding box center [728, 326] width 112 height 35
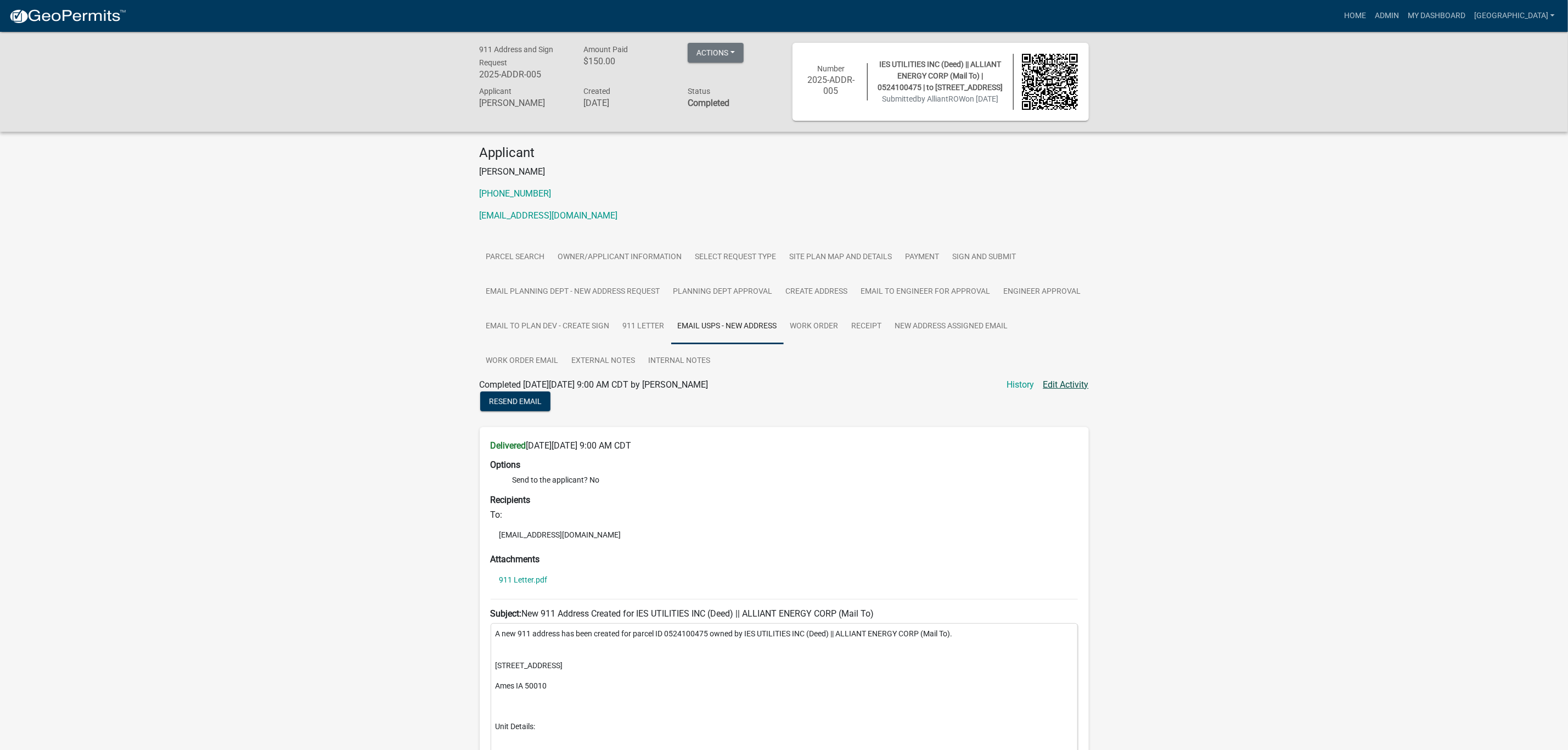
click at [1055, 384] on link "Edit Activity" at bounding box center [1066, 385] width 46 height 13
click at [1052, 384] on link "Edit Activity" at bounding box center [1066, 385] width 46 height 13
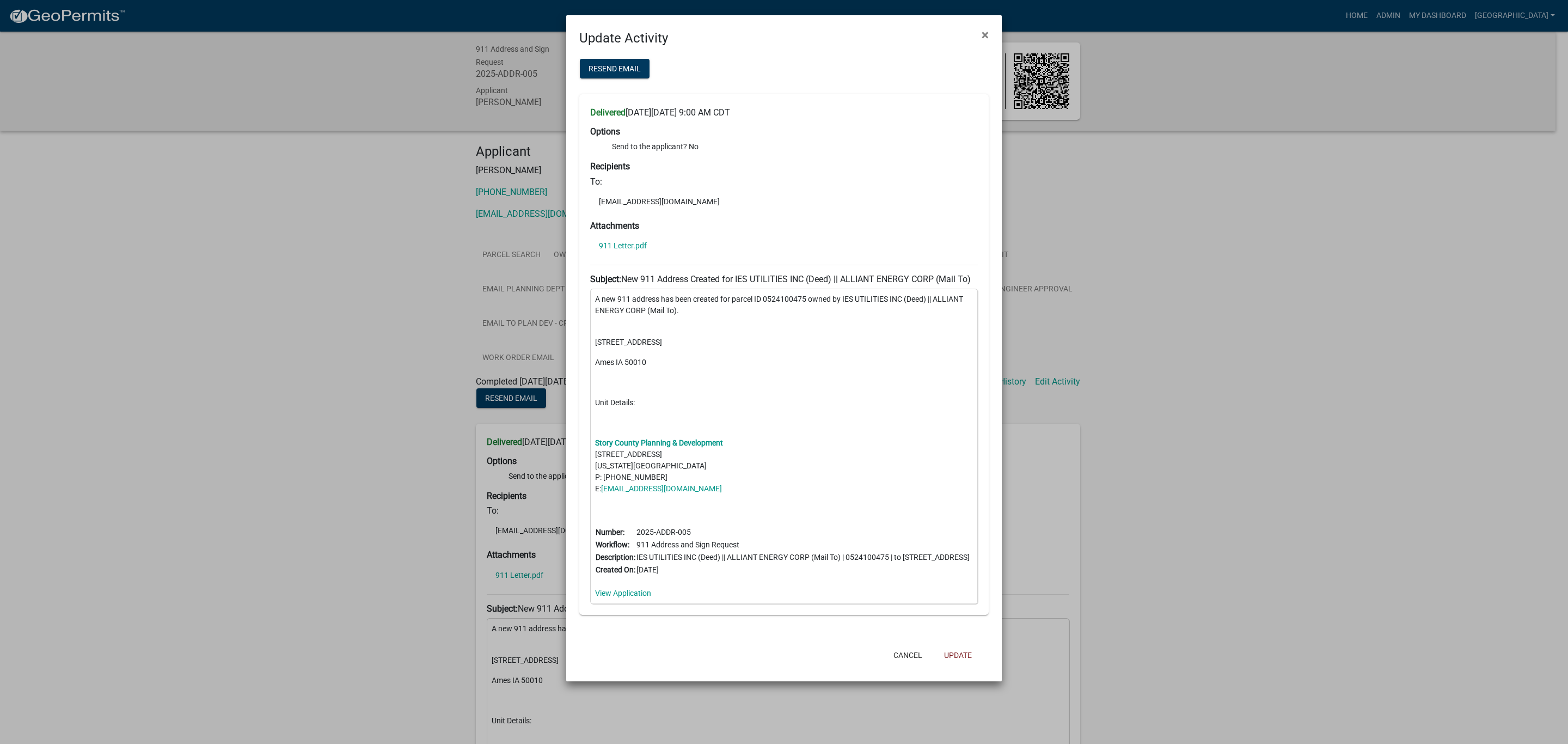
click at [665, 340] on p "[STREET_ADDRESS]" at bounding box center [784, 336] width 378 height 23
click at [644, 340] on p "[STREET_ADDRESS]" at bounding box center [784, 336] width 378 height 23
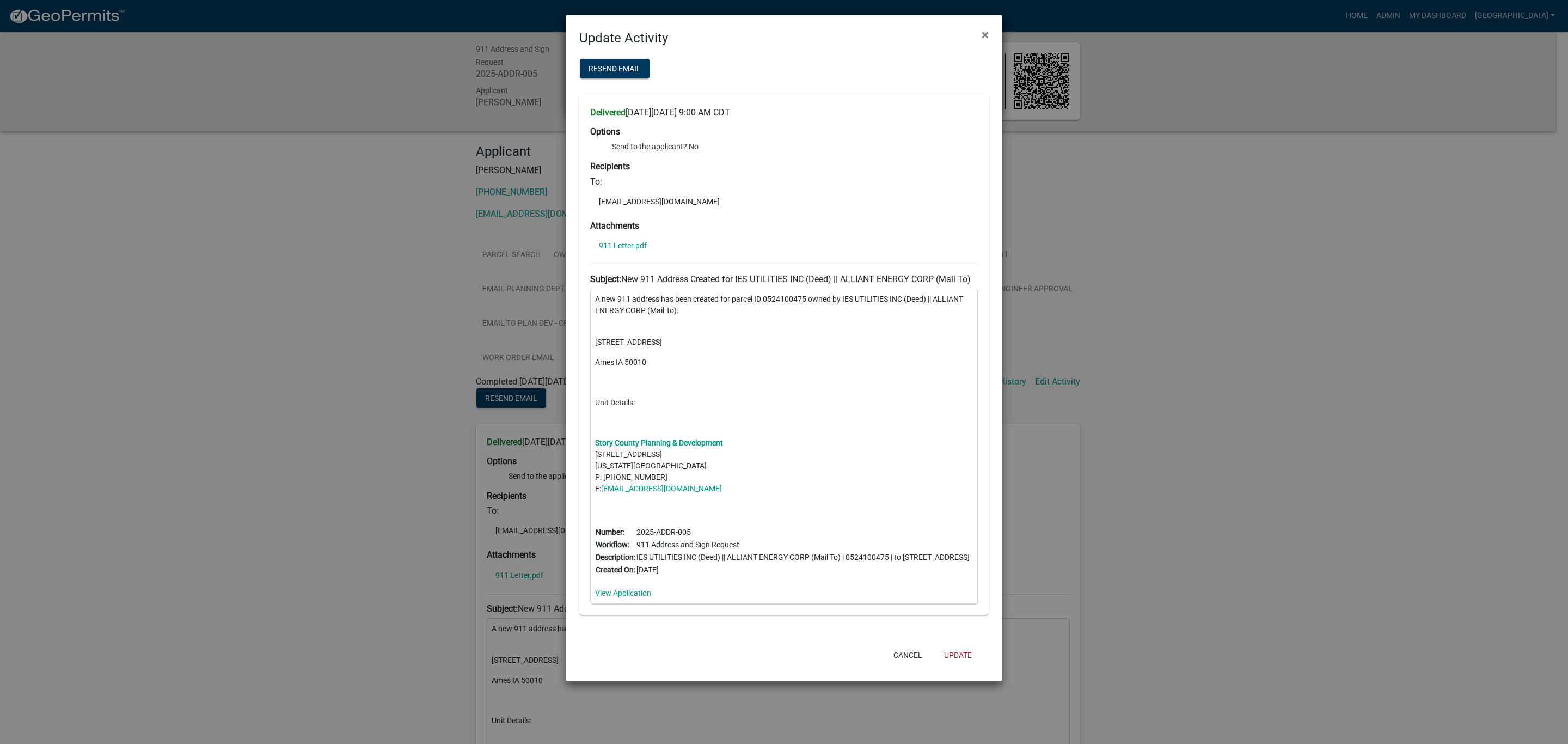
drag, startPoint x: 644, startPoint y: 340, endPoint x: 637, endPoint y: 343, distance: 7.6
drag, startPoint x: 643, startPoint y: 342, endPoint x: 628, endPoint y: 344, distance: 15.1
click at [628, 344] on p "[STREET_ADDRESS]" at bounding box center [784, 336] width 378 height 23
click at [960, 654] on button "Update" at bounding box center [958, 655] width 45 height 20
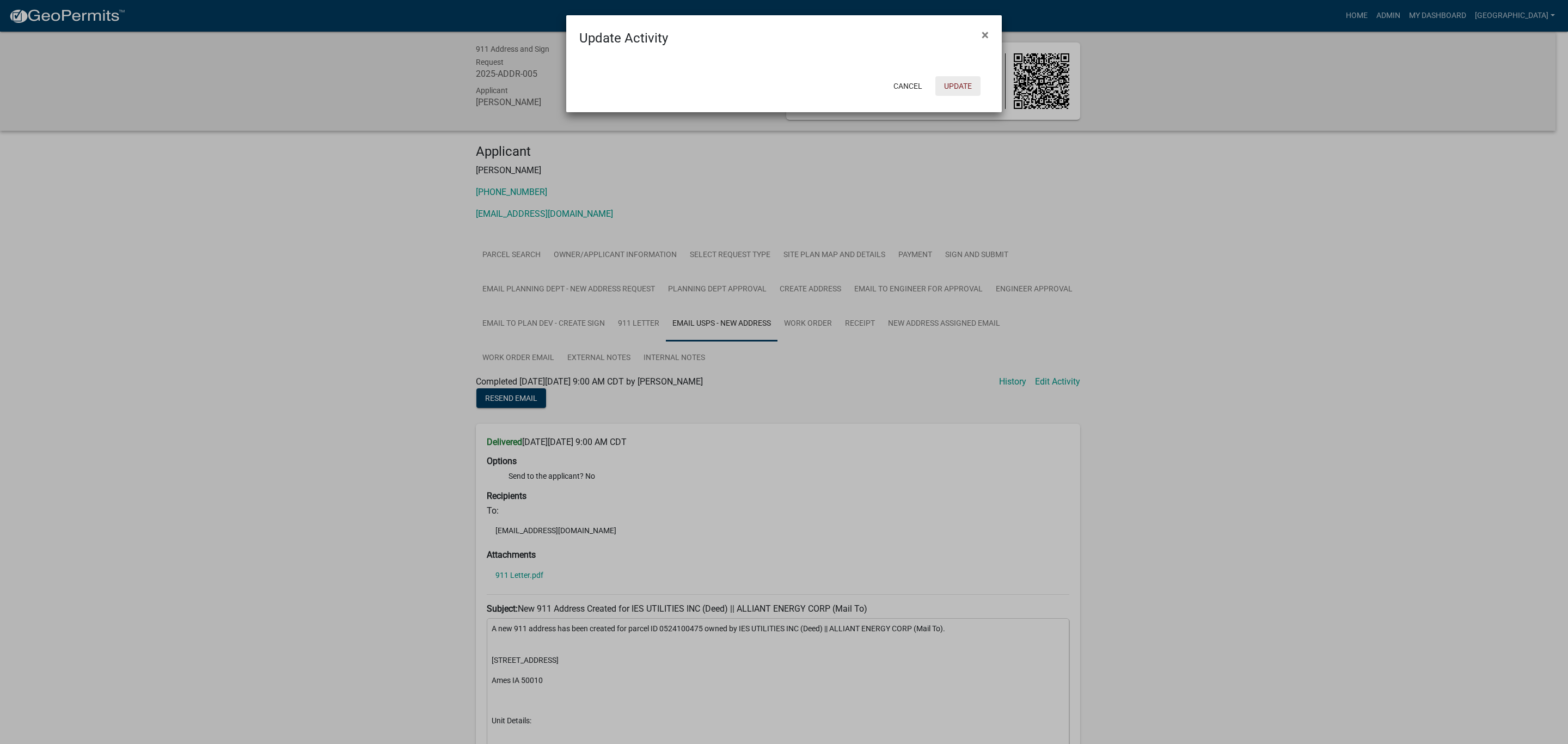
click at [945, 89] on button "Update" at bounding box center [958, 86] width 45 height 20
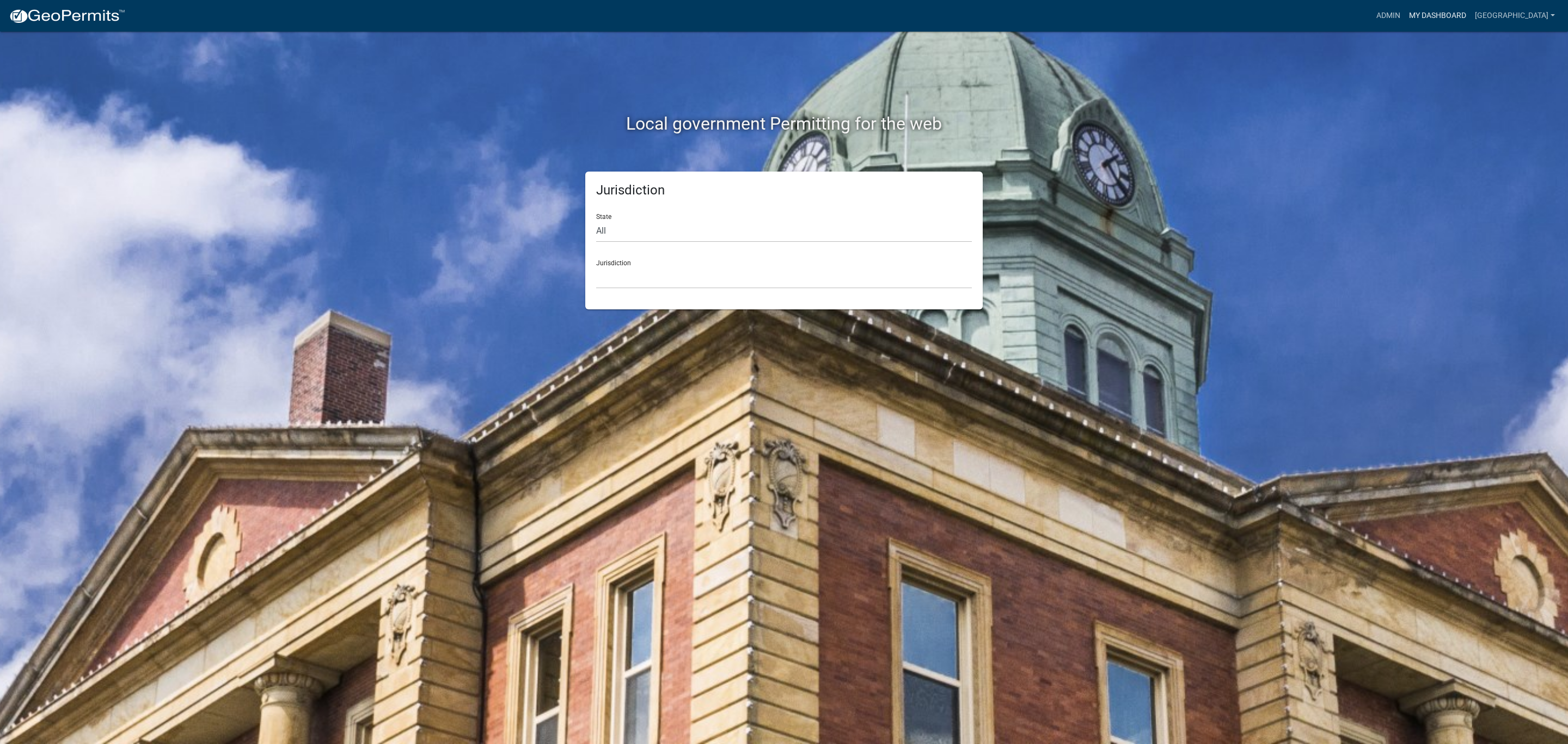
click at [1471, 19] on link "My Dashboard" at bounding box center [1438, 16] width 66 height 21
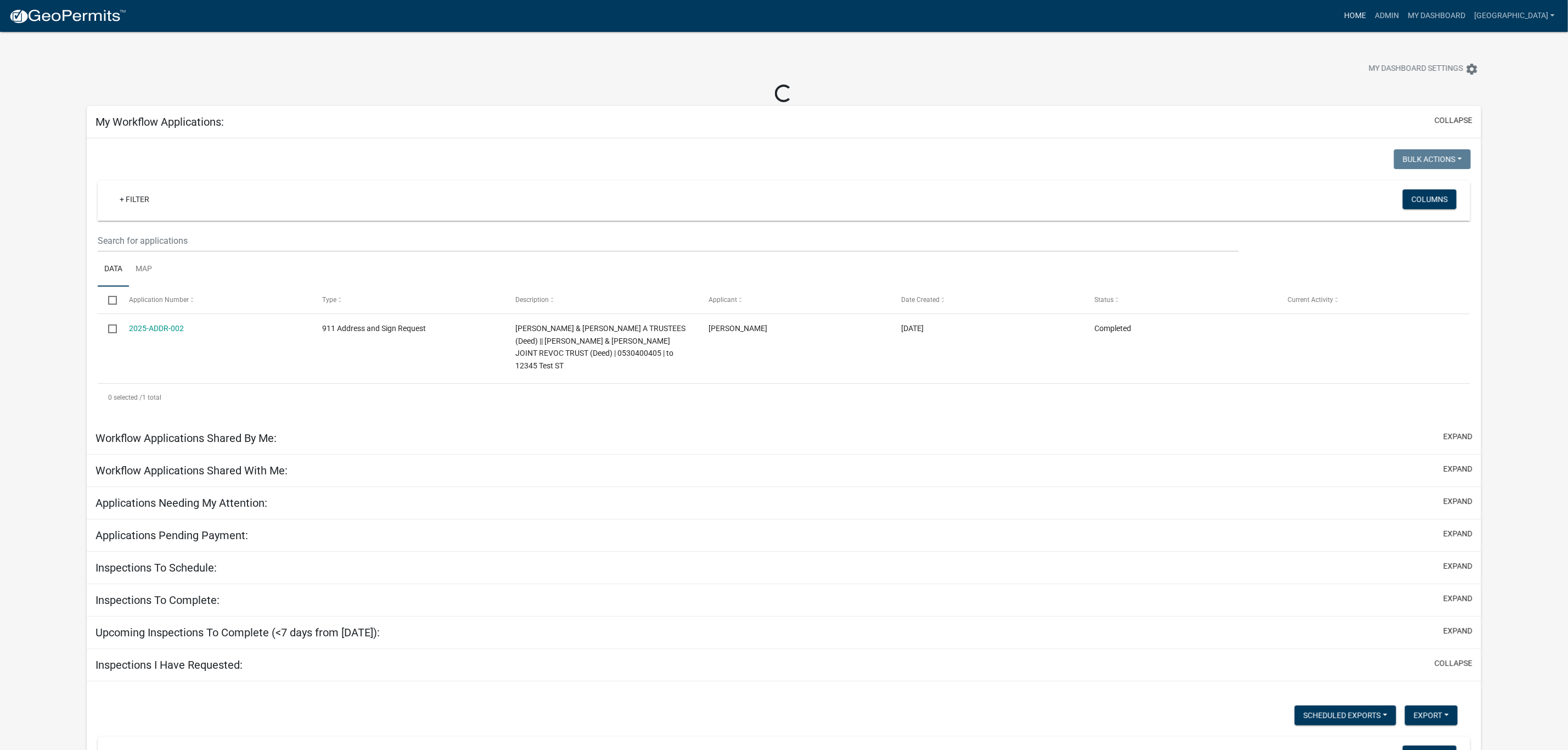
click at [1371, 12] on link "Home" at bounding box center [1355, 16] width 30 height 21
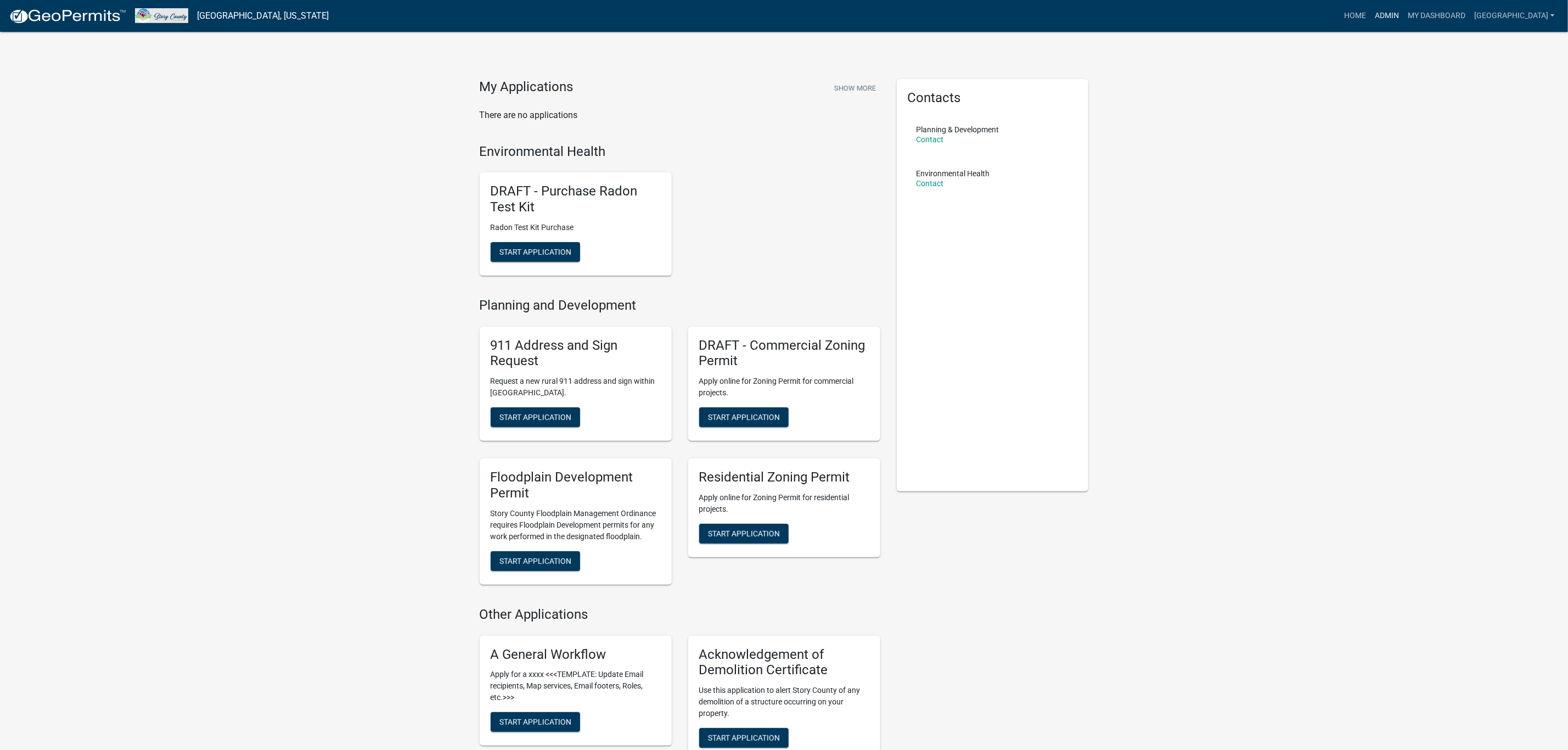
click at [1403, 17] on link "Admin" at bounding box center [1387, 16] width 33 height 21
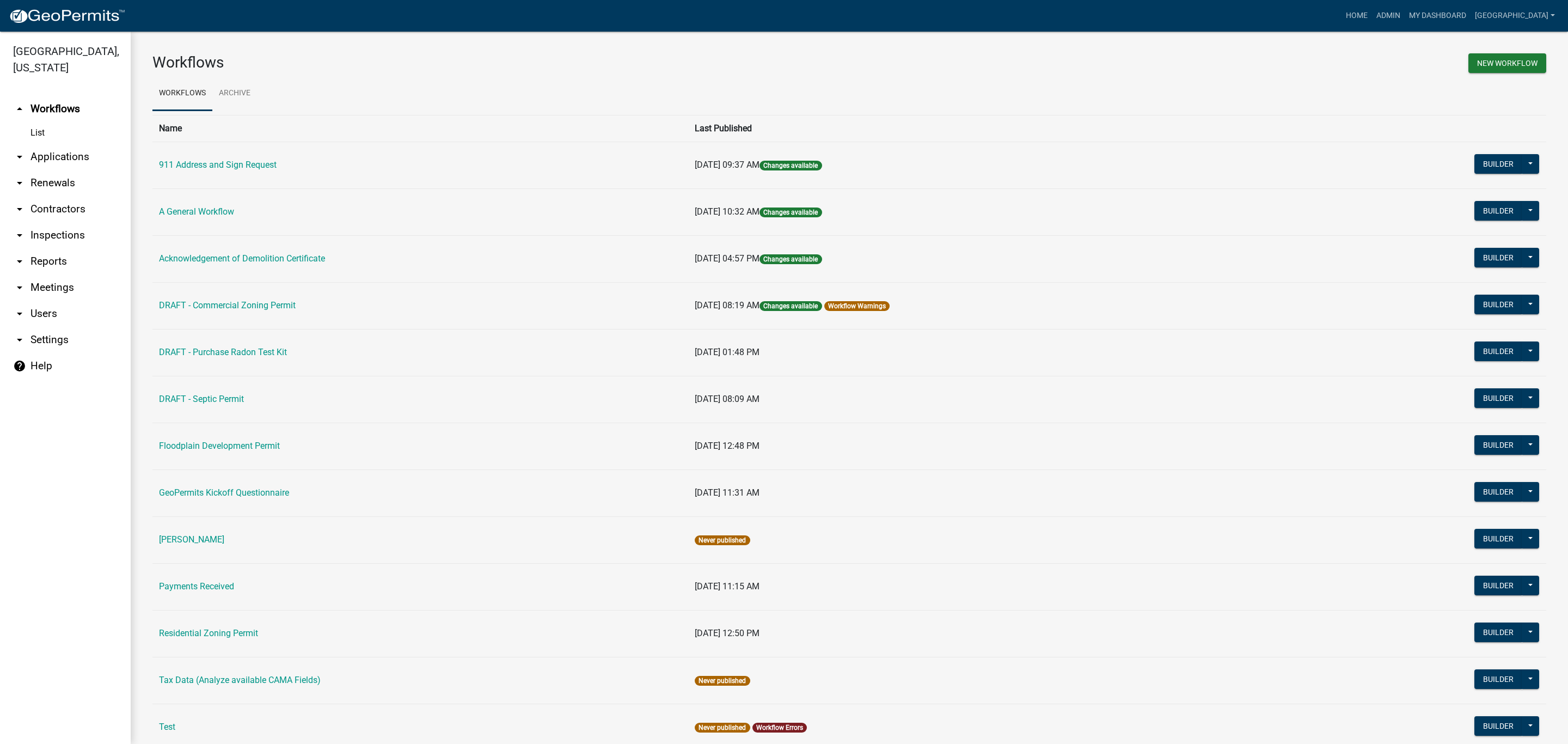
click at [64, 144] on link "arrow_drop_down Applications" at bounding box center [65, 157] width 131 height 26
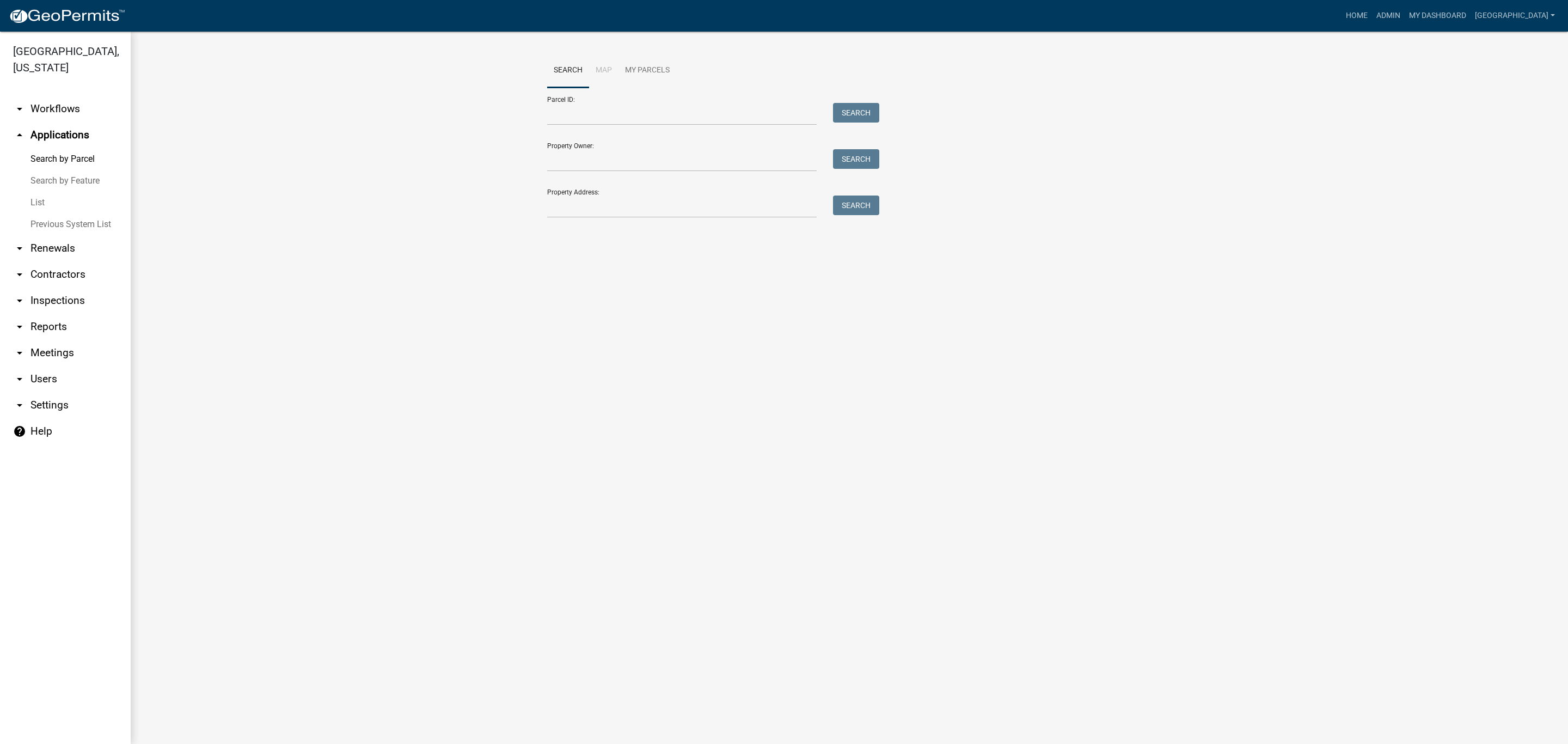
click at [47, 192] on link "List" at bounding box center [65, 203] width 131 height 22
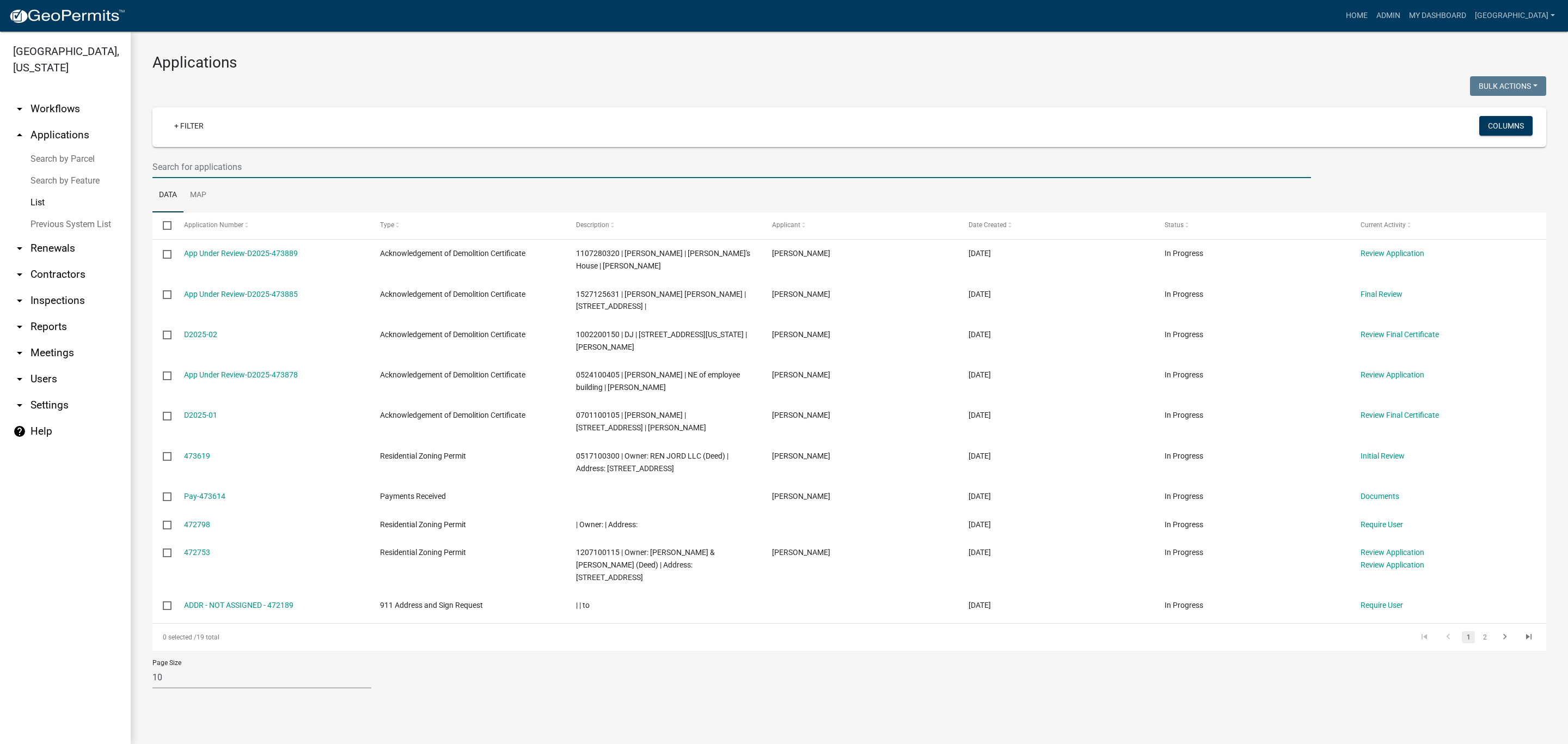
click at [179, 164] on input "text" at bounding box center [732, 167] width 1159 height 22
paste input "0524100475"
type input "0524100475"
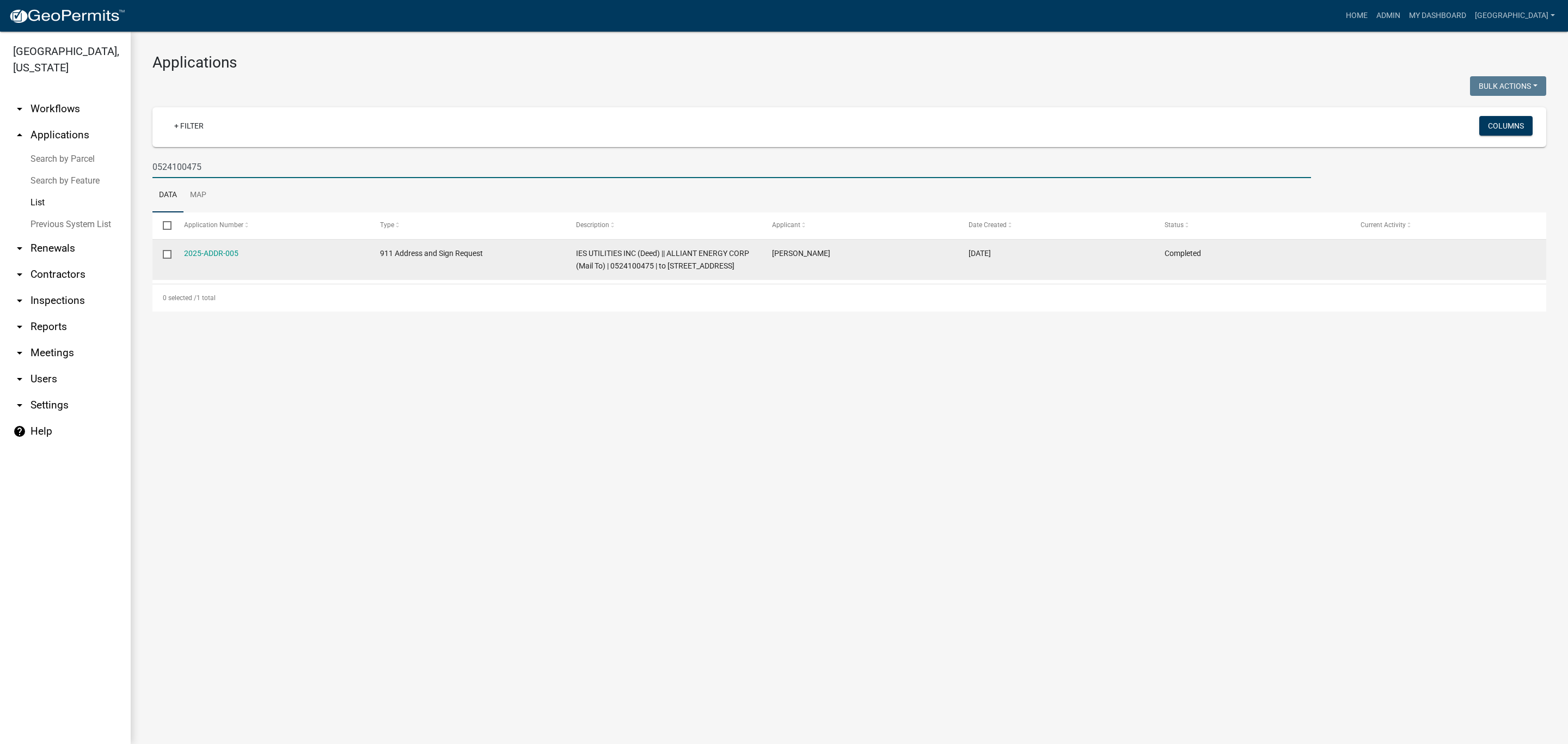
click at [256, 252] on div "2025-ADDR-005" at bounding box center [272, 254] width 175 height 12
click at [203, 256] on link "2025-ADDR-005" at bounding box center [211, 253] width 54 height 9
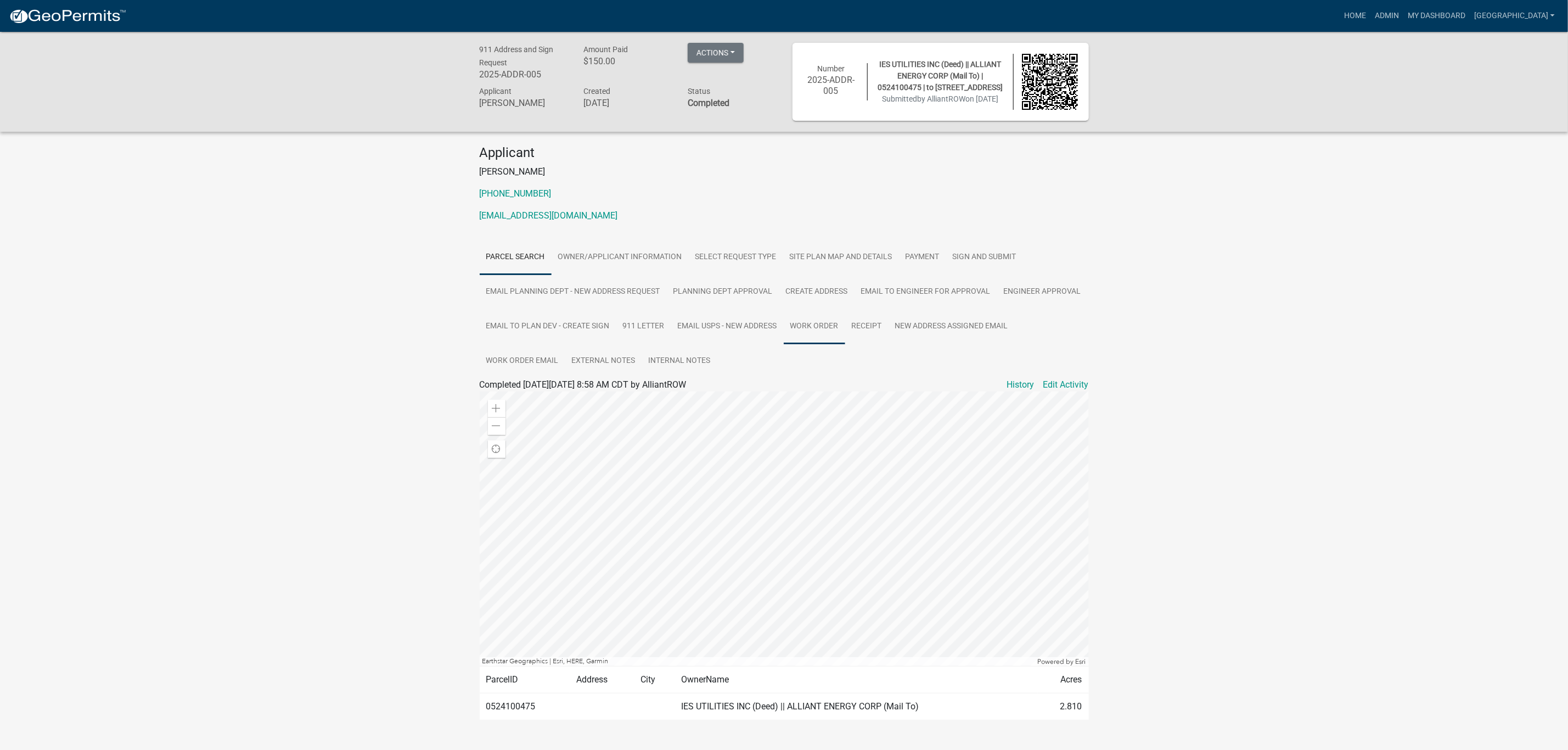
click at [806, 331] on link "Work Order" at bounding box center [814, 326] width 62 height 35
click at [1048, 389] on link "Edit Activity" at bounding box center [1066, 385] width 46 height 13
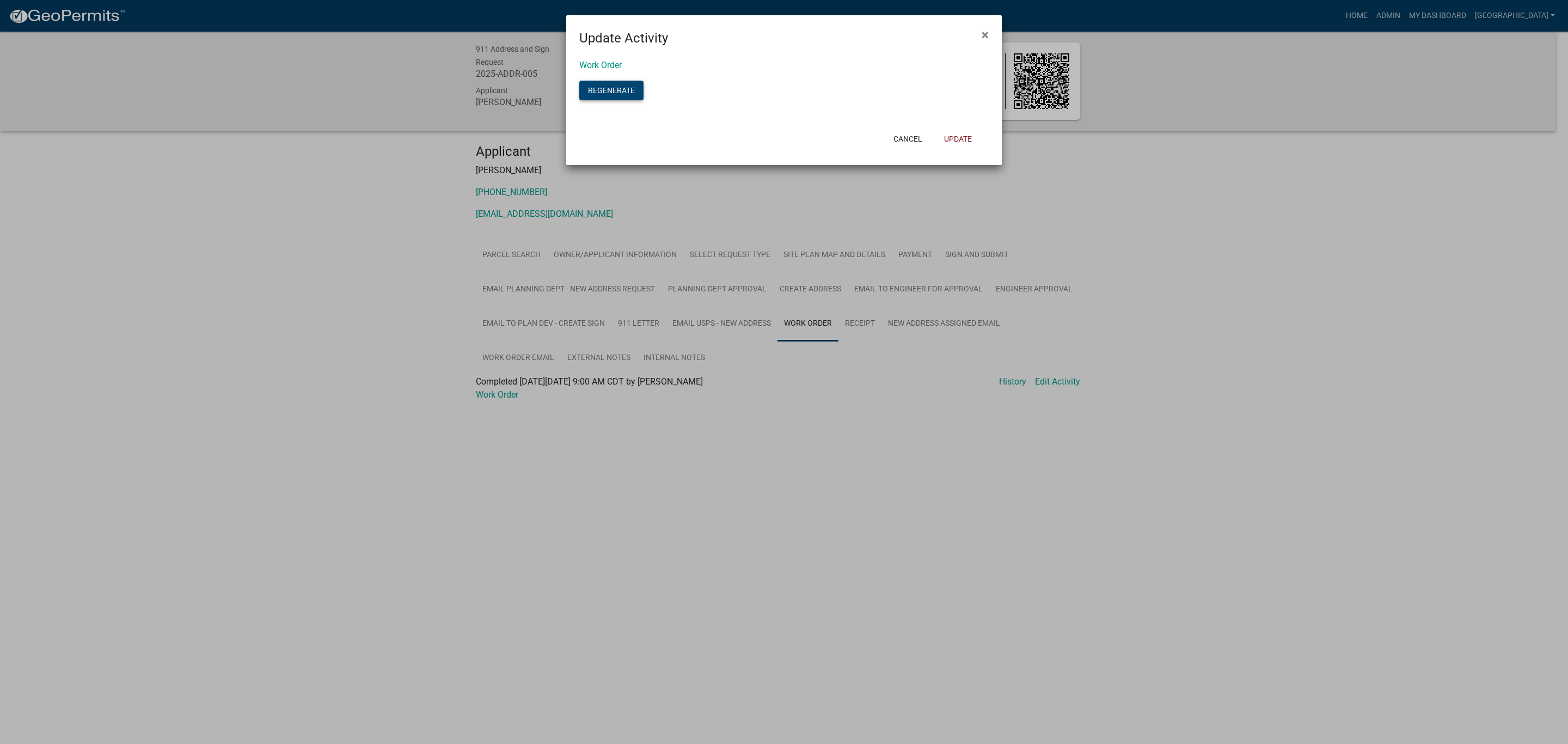
click at [597, 95] on button "Regenerate" at bounding box center [611, 90] width 64 height 20
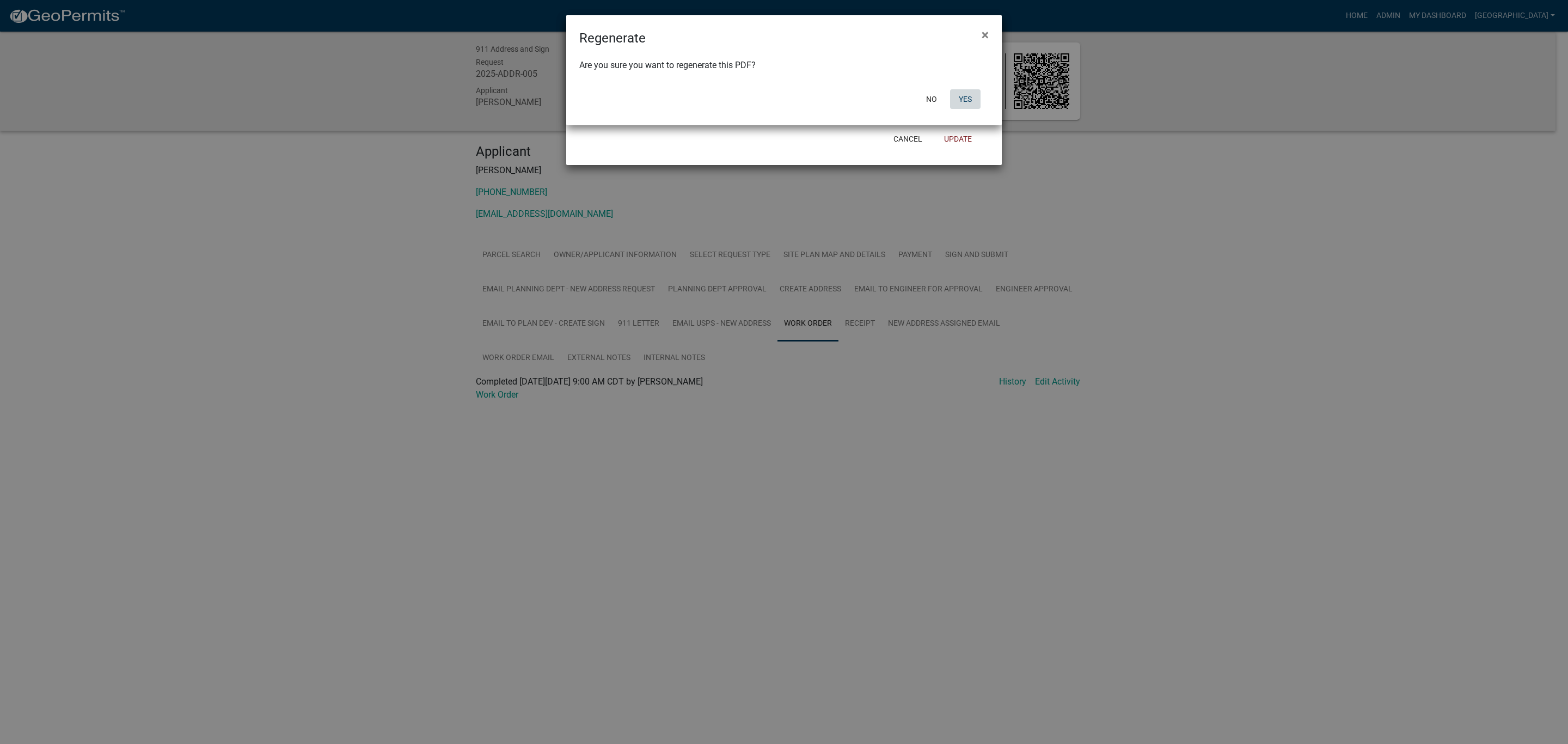
click at [962, 105] on button "Yes" at bounding box center [965, 99] width 30 height 20
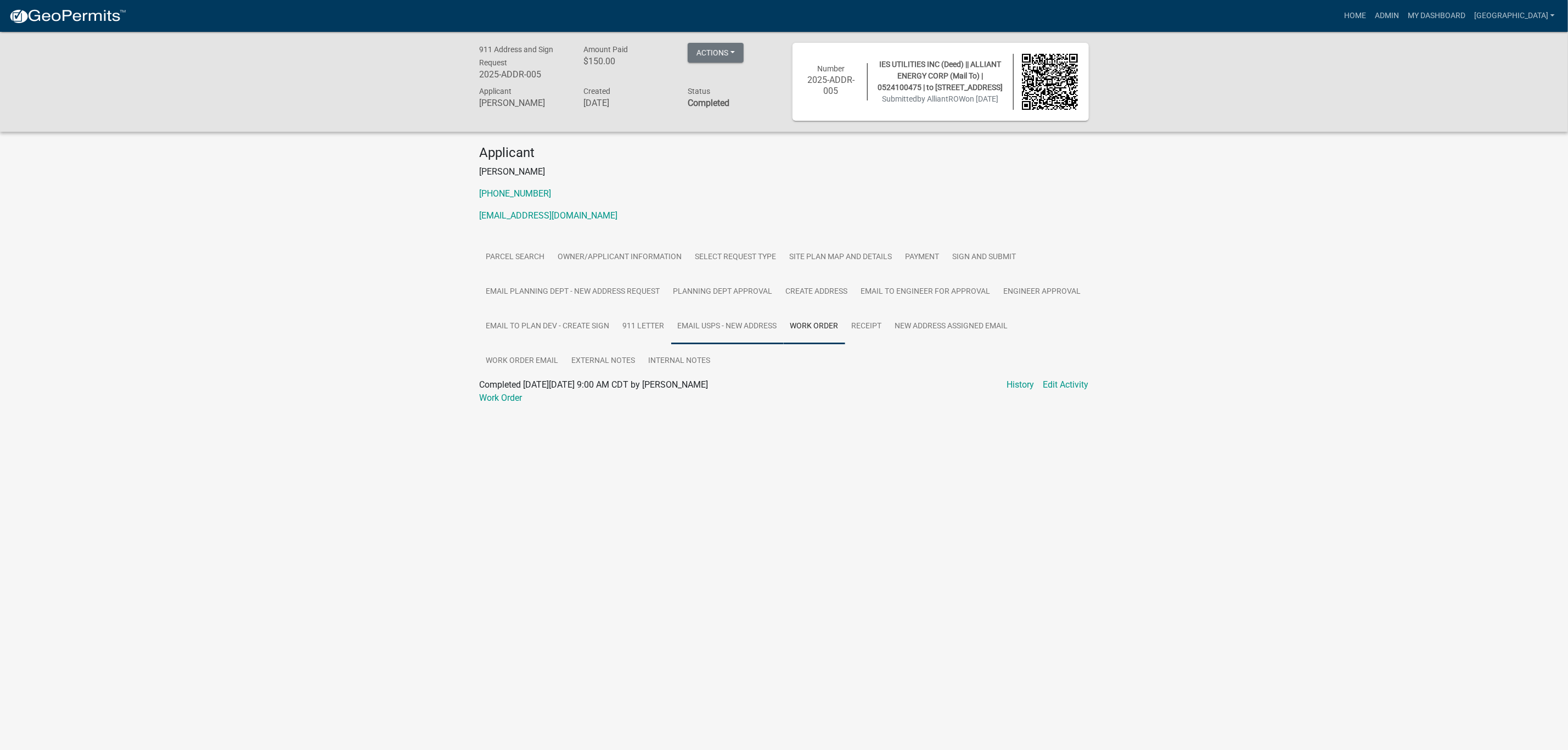
click at [721, 326] on link "Email USPS - new address" at bounding box center [728, 326] width 112 height 35
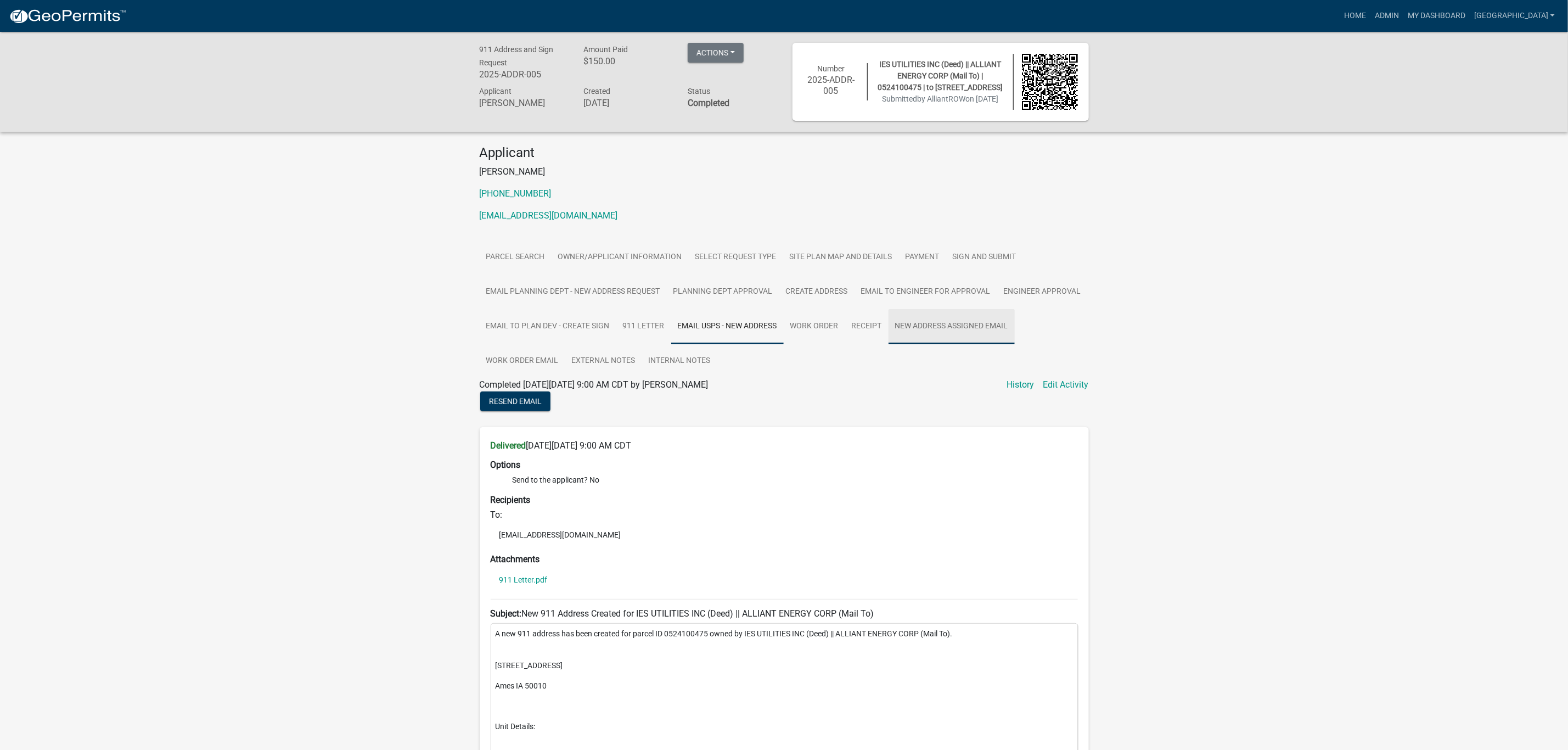
click at [913, 330] on link "New Address Assigned Email" at bounding box center [951, 326] width 126 height 35
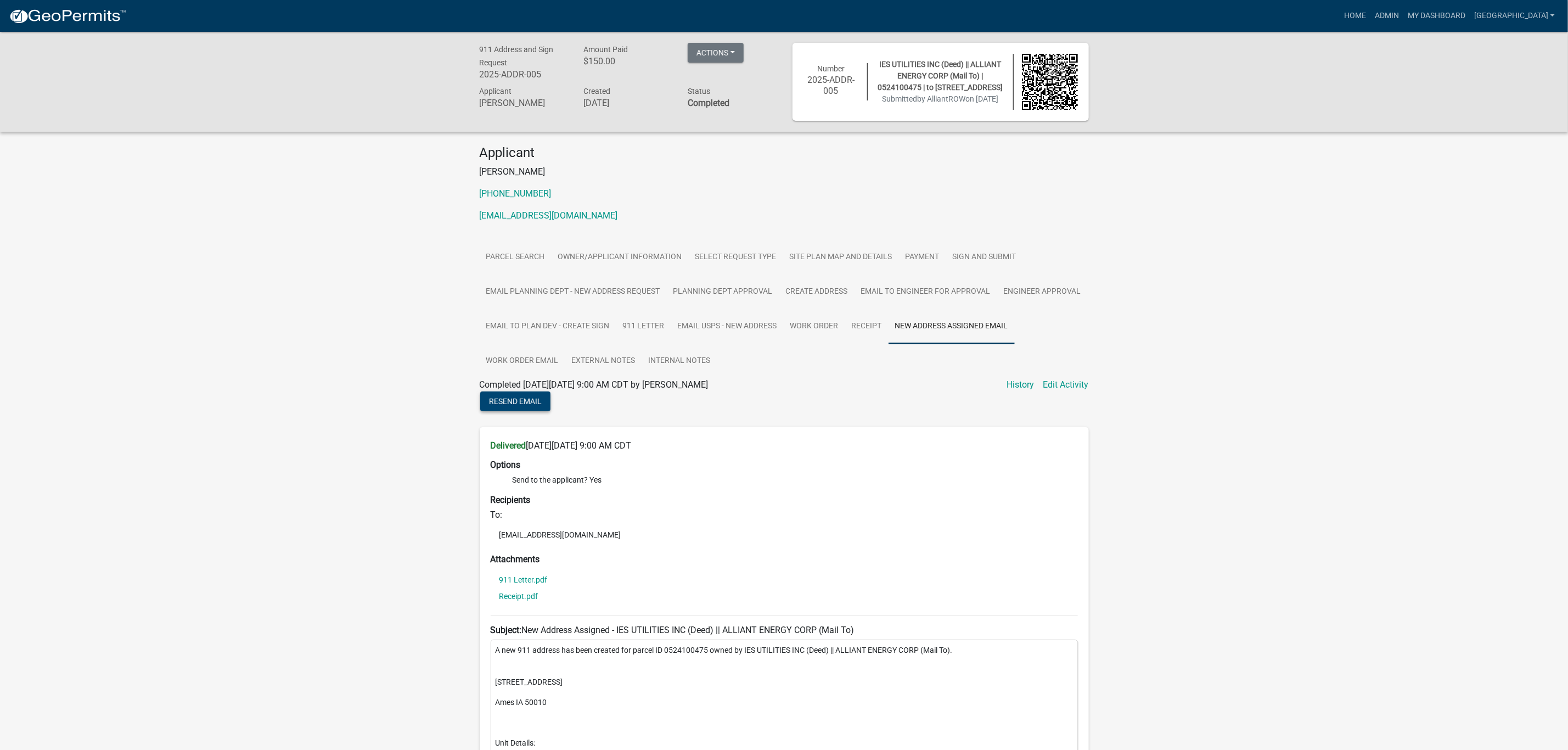
click at [518, 402] on span "Resend Email" at bounding box center [516, 401] width 53 height 9
click at [555, 366] on link "Work Order Email" at bounding box center [522, 361] width 86 height 35
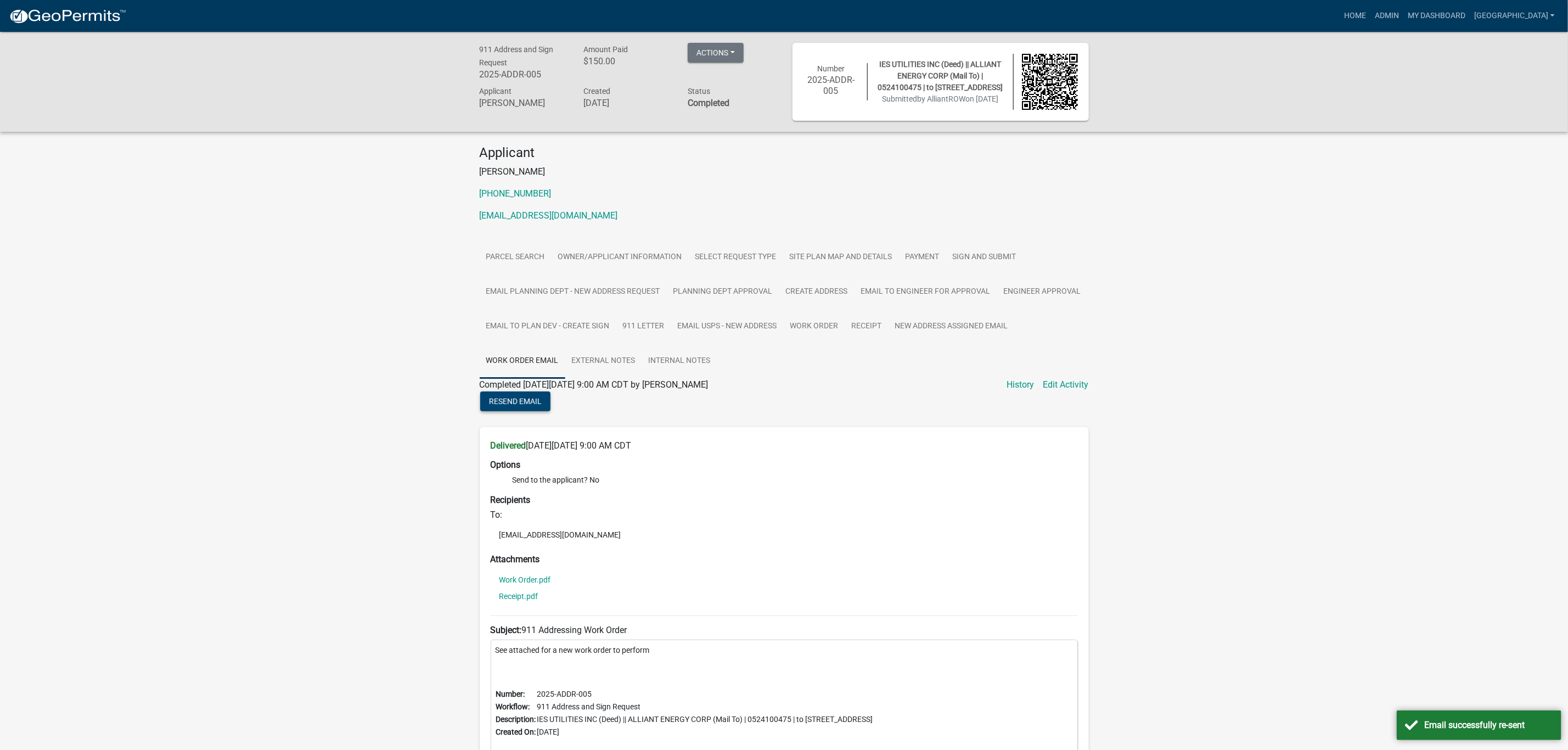
click at [537, 403] on span "Resend Email" at bounding box center [516, 401] width 53 height 9
click at [613, 369] on link "External Notes" at bounding box center [604, 361] width 77 height 35
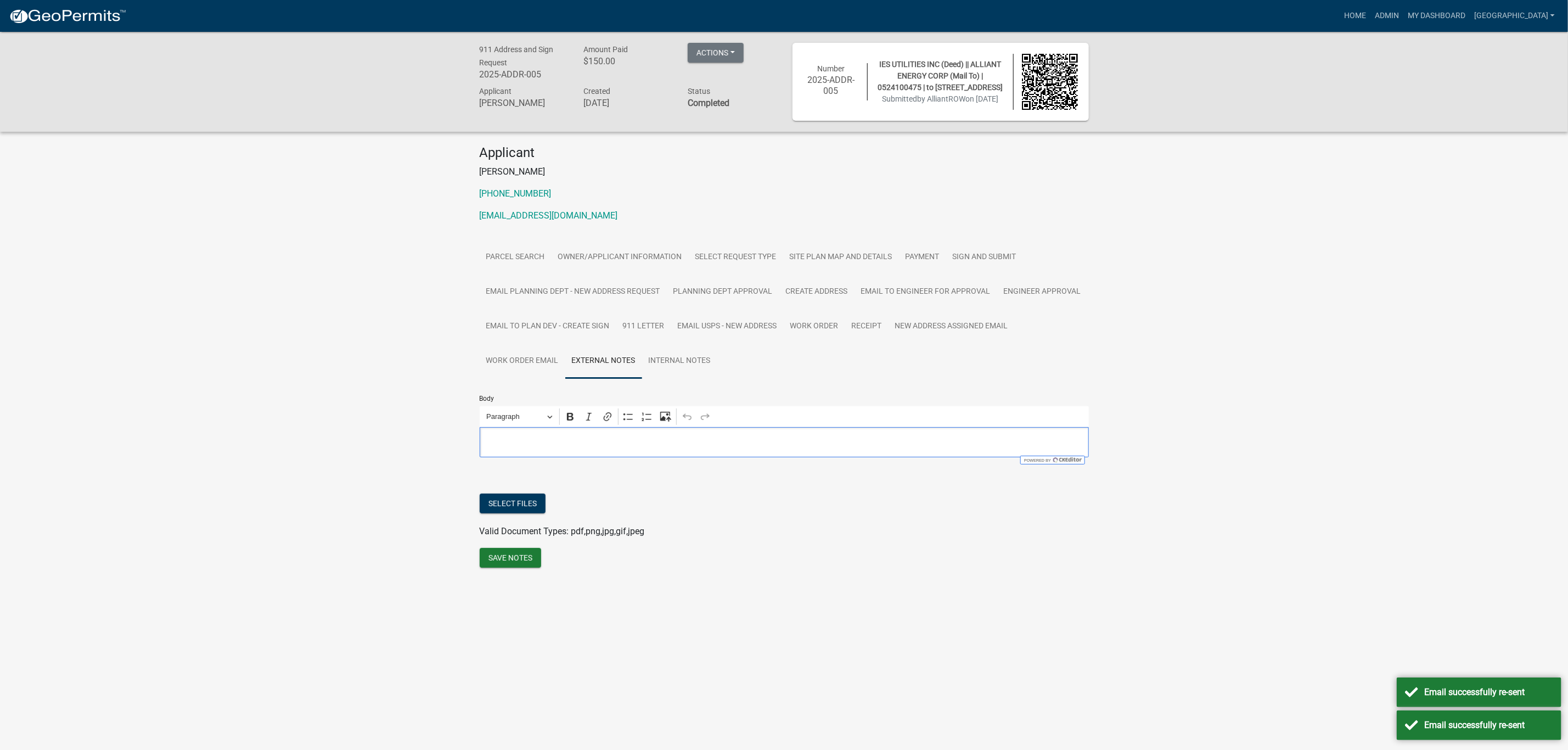
click at [583, 437] on div "Editor editing area: main. Press Alt+0 for help." at bounding box center [784, 442] width 609 height 30
click at [513, 554] on button "Save Notes" at bounding box center [510, 558] width 62 height 20
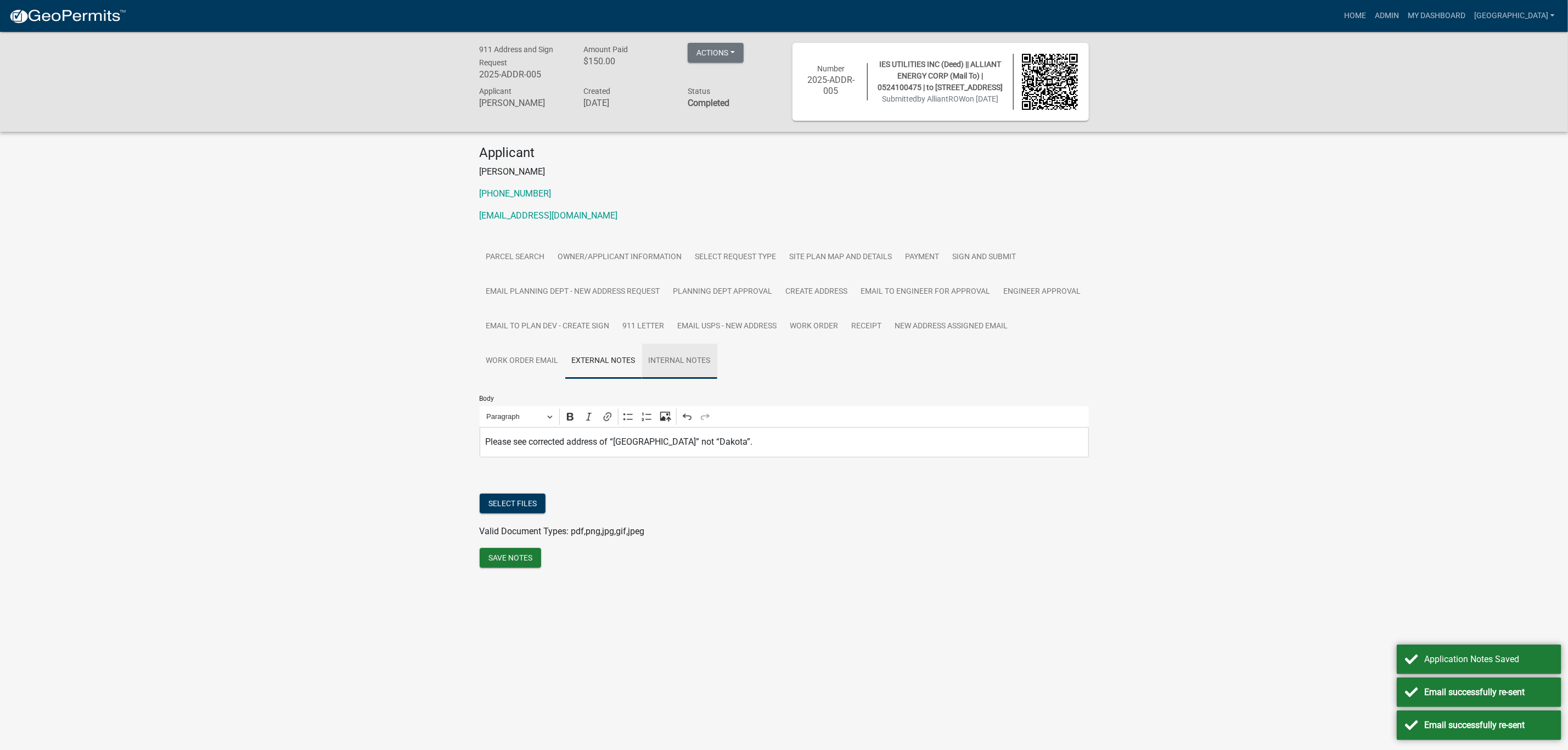
click at [688, 360] on link "Internal Notes" at bounding box center [680, 361] width 76 height 35
